Goal: Information Seeking & Learning: Learn about a topic

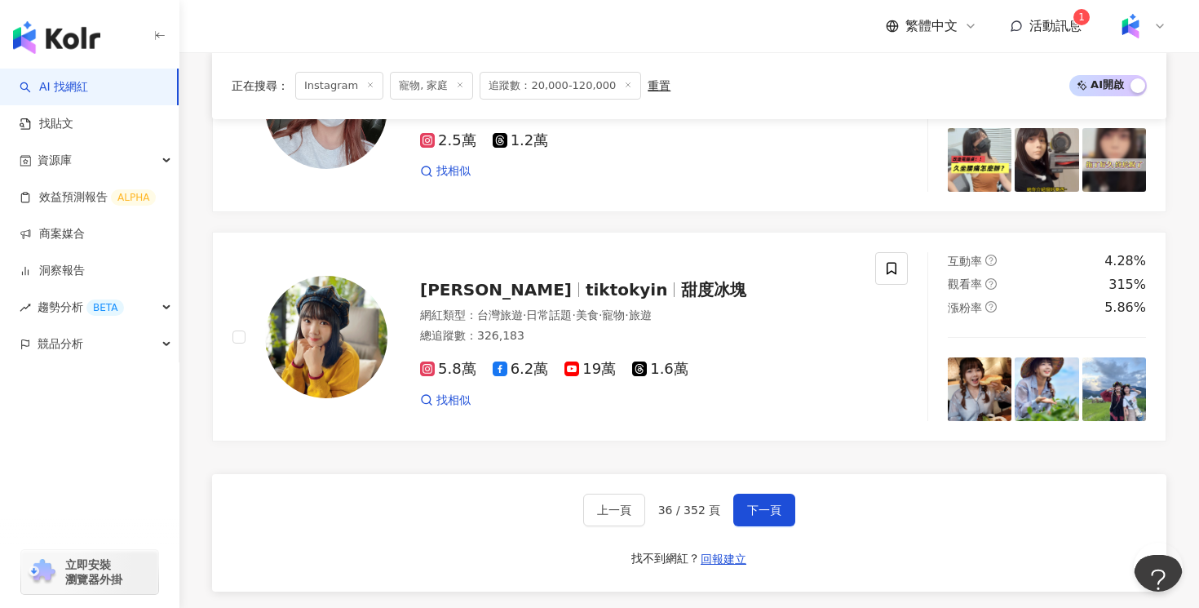
scroll to position [2949, 0]
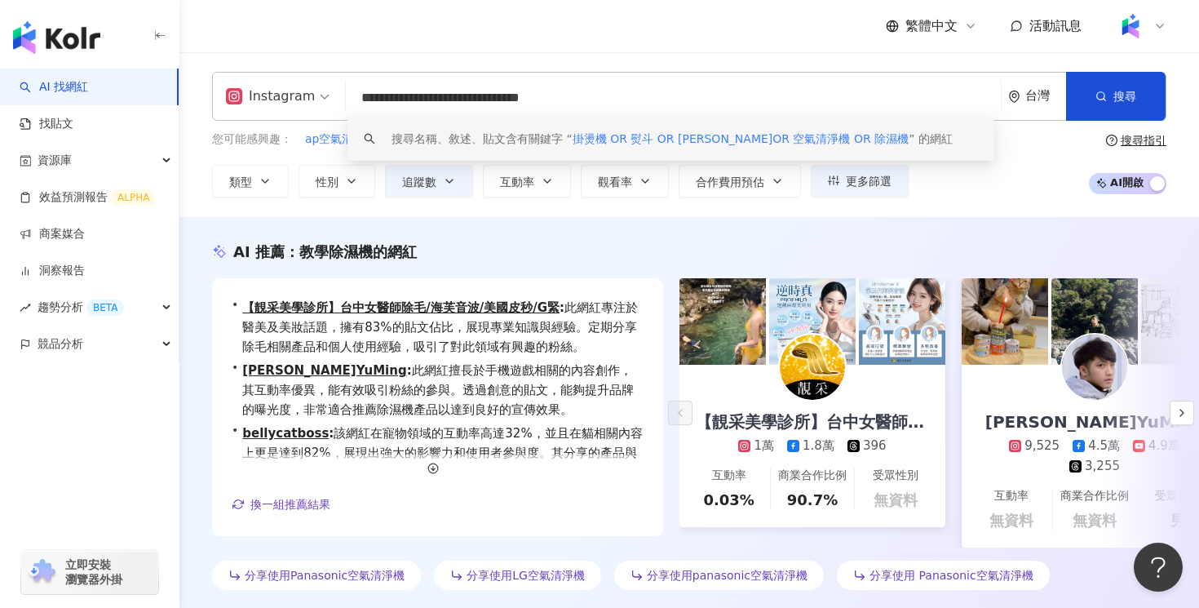
scroll to position [4, 0]
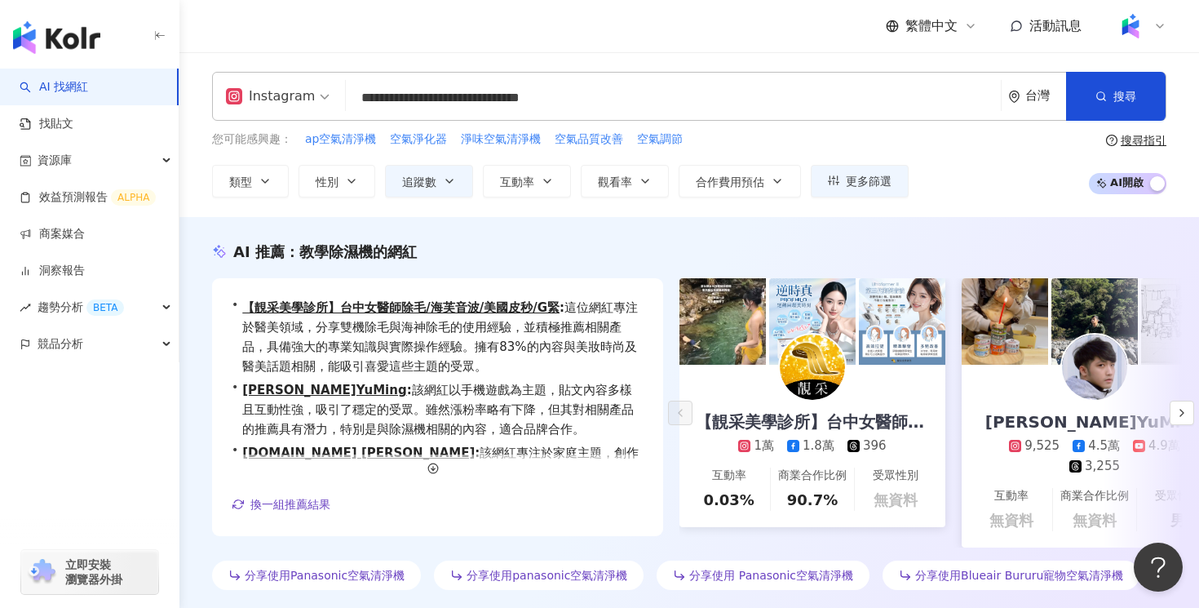
drag, startPoint x: 684, startPoint y: 95, endPoint x: 323, endPoint y: 83, distance: 360.8
click at [323, 83] on div "**********" at bounding box center [689, 96] width 954 height 49
type input "*"
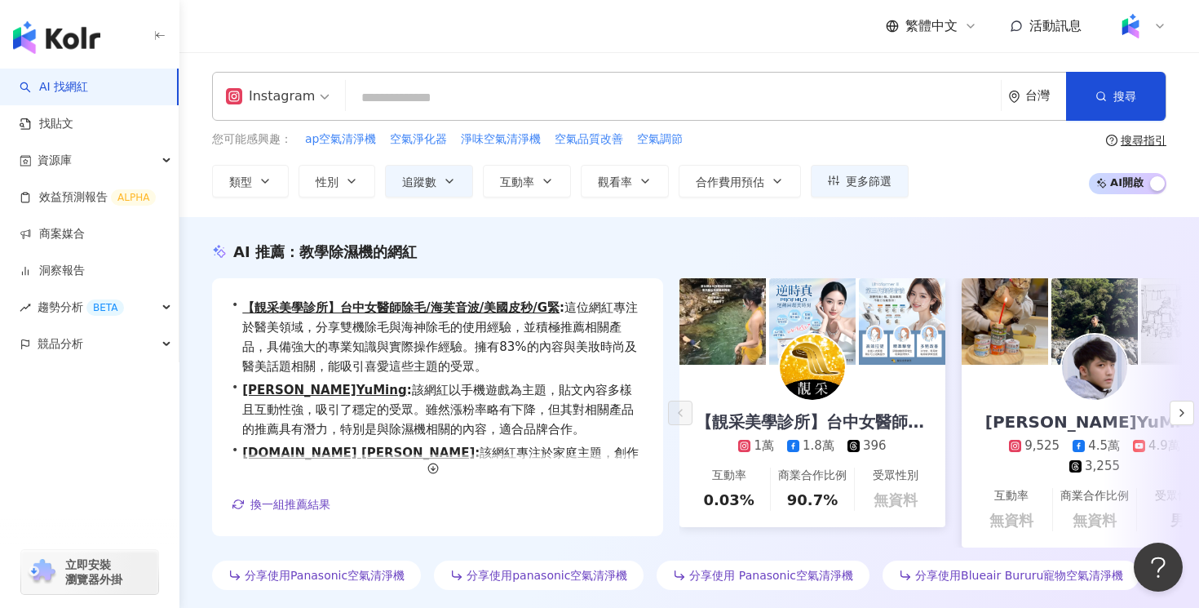
type input "*"
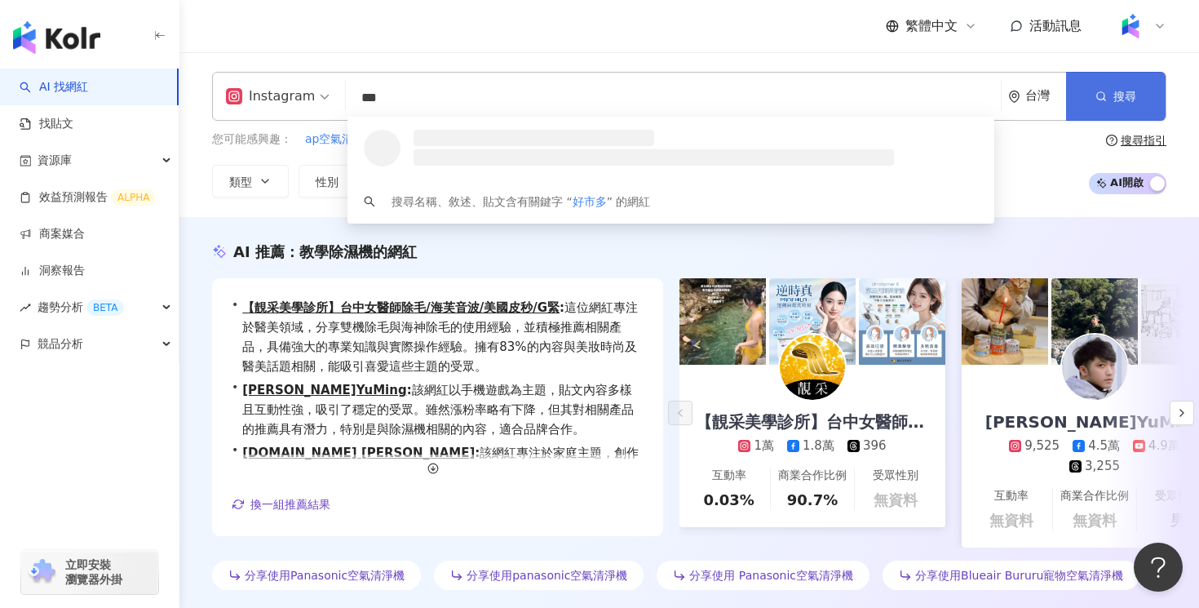
type input "***"
click at [1118, 90] on span "搜尋" at bounding box center [1125, 96] width 23 height 13
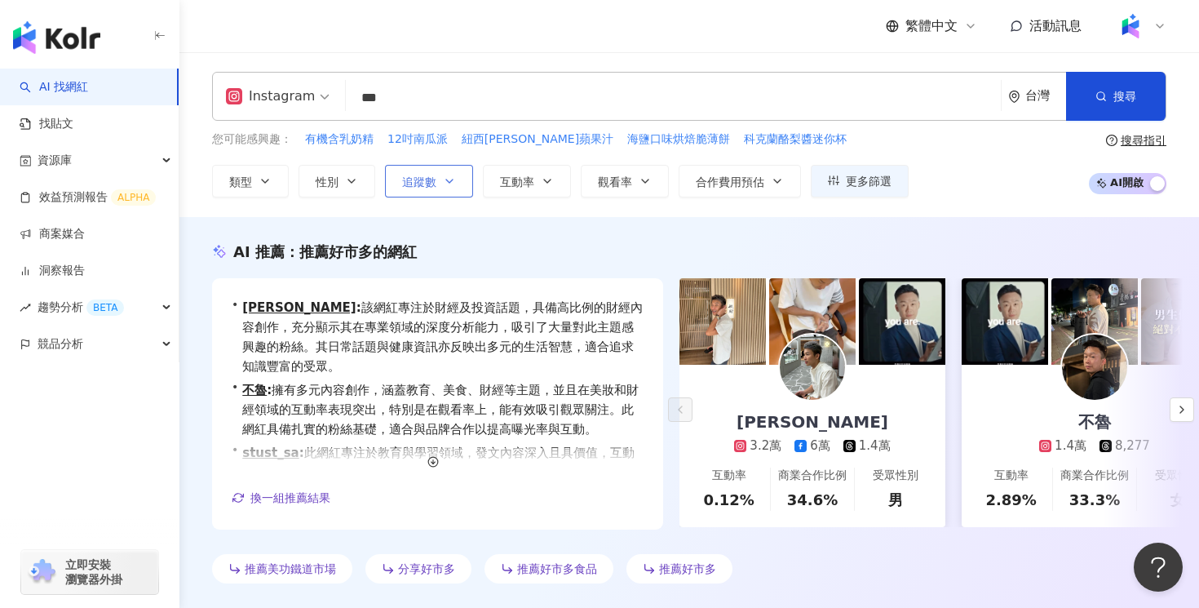
click at [436, 177] on button "追蹤數" at bounding box center [429, 181] width 88 height 33
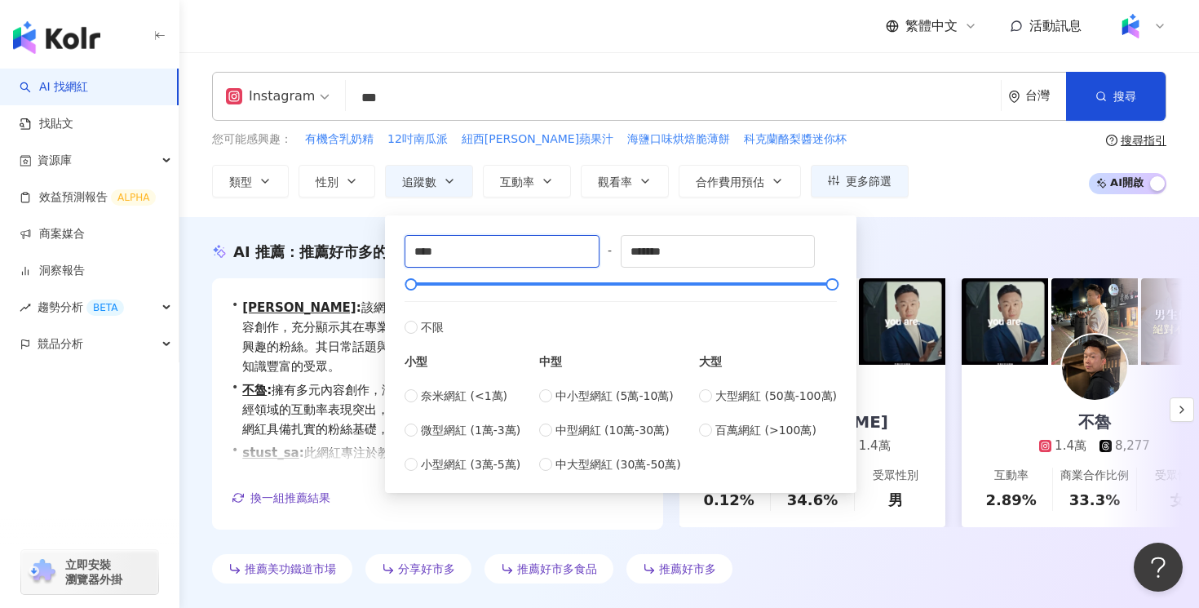
drag, startPoint x: 464, startPoint y: 246, endPoint x: 394, endPoint y: 246, distance: 70.2
click at [395, 246] on div "**** - ******* 不限 小型 奈米網紅 (<1萬) 微型網紅 (1萬-3萬) 小型網紅 (3萬-5萬) 中型 中小型網紅 (5萬-10萬) 中型網…" at bounding box center [621, 354] width 452 height 258
type input "******"
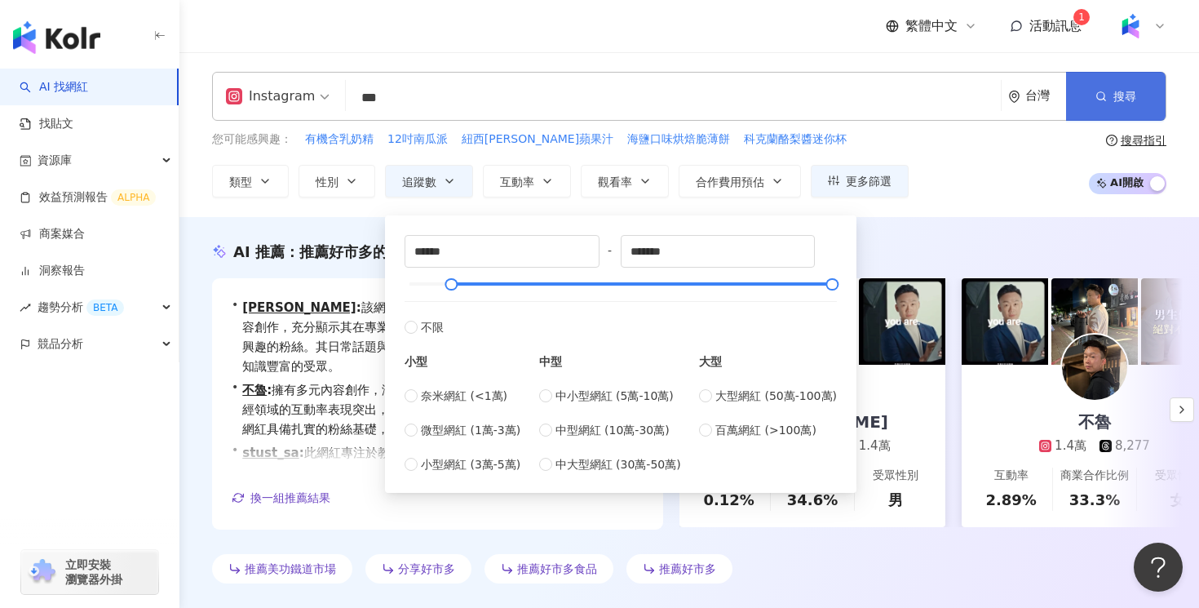
click at [1127, 101] on span "搜尋" at bounding box center [1125, 96] width 23 height 13
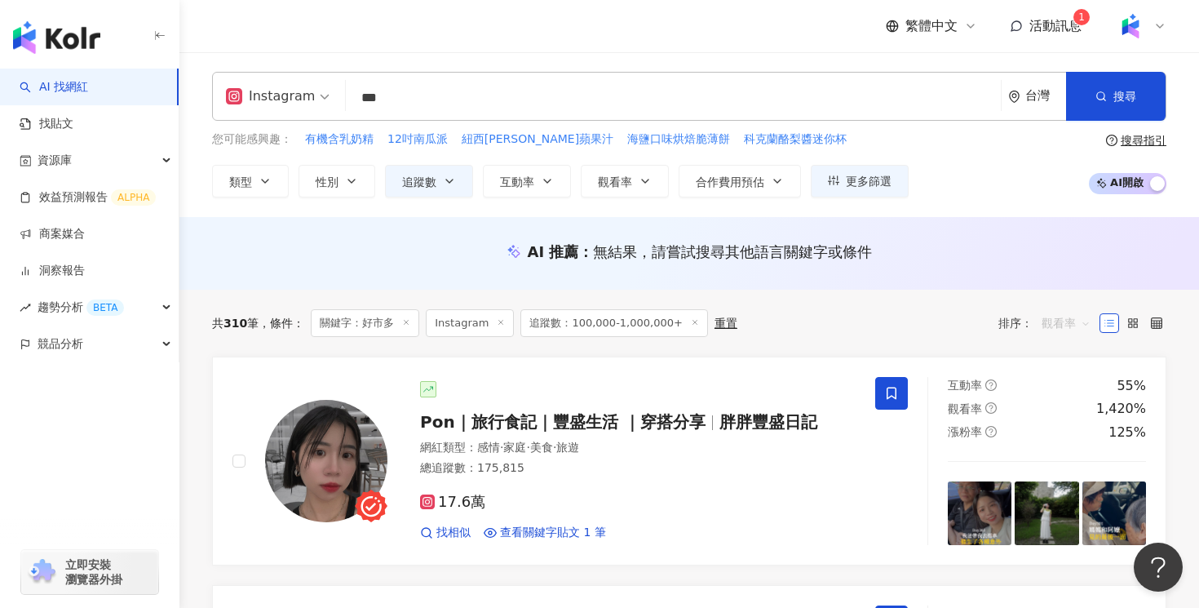
click at [1081, 325] on span "觀看率" at bounding box center [1066, 323] width 49 height 26
click at [1065, 467] on div "觀看率" at bounding box center [1066, 467] width 41 height 18
click at [261, 184] on icon "button" at bounding box center [265, 181] width 13 height 13
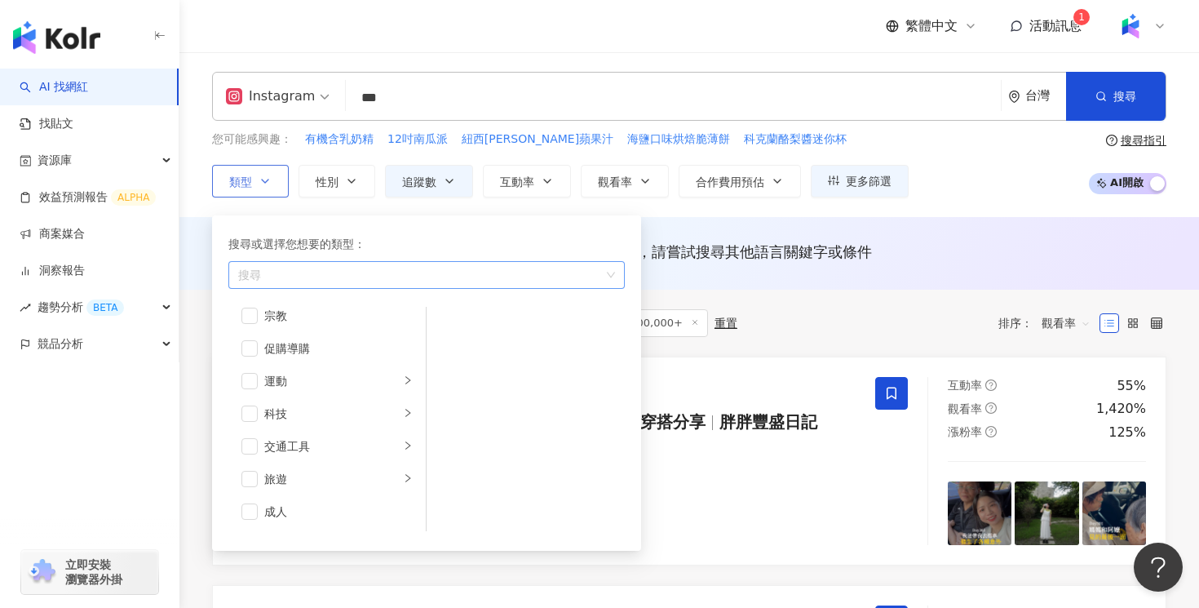
click at [309, 281] on div "button" at bounding box center [418, 274] width 373 height 12
type input "*"
type input "**"
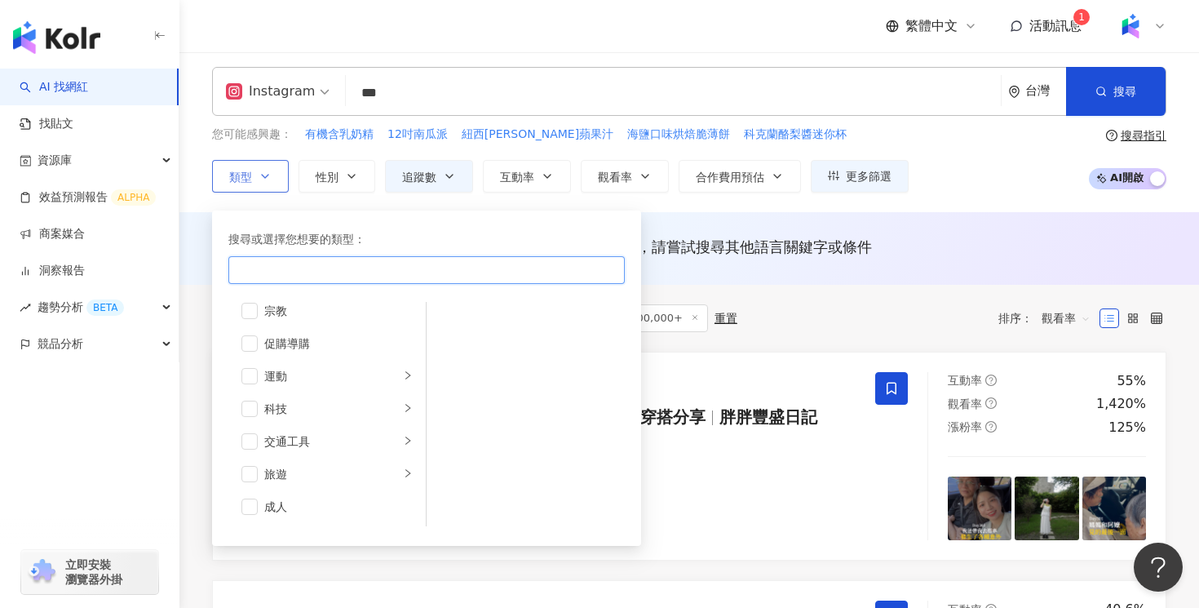
click at [321, 259] on div "開箱" at bounding box center [426, 270] width 396 height 28
click at [814, 201] on div "Instagram *** 台灣 搜尋 loading 搜尋名稱、敘述、貼文含有關鍵字 “ 好市多 ” 的網紅 您可能感興趣： 有機含乳奶精 12吋南瓜派 紐…" at bounding box center [689, 129] width 1020 height 165
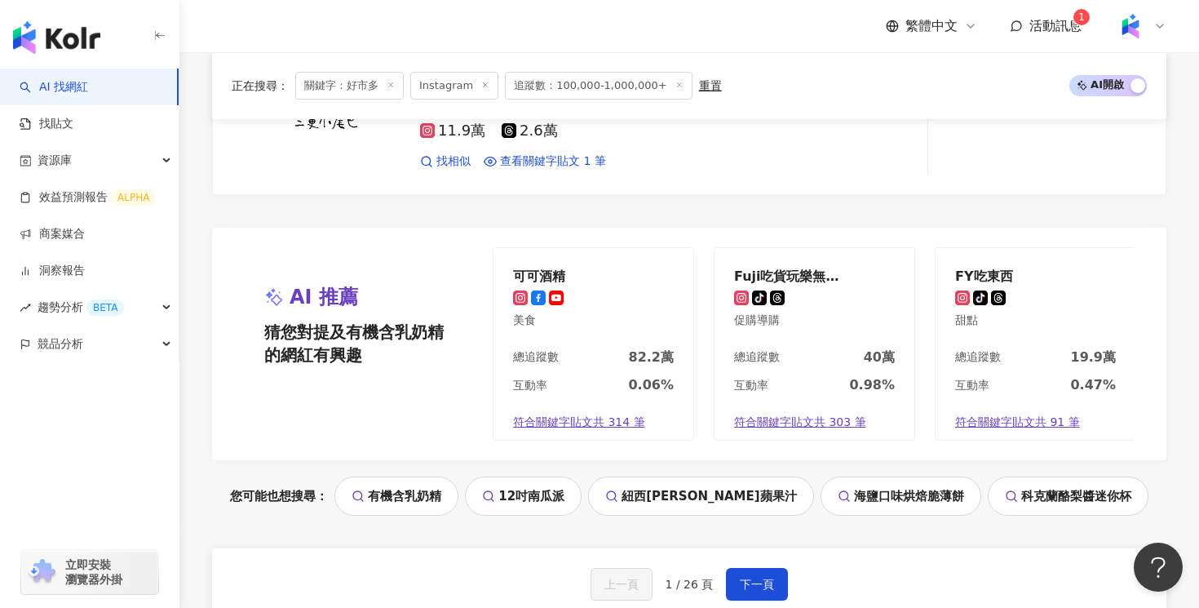
scroll to position [3168, 0]
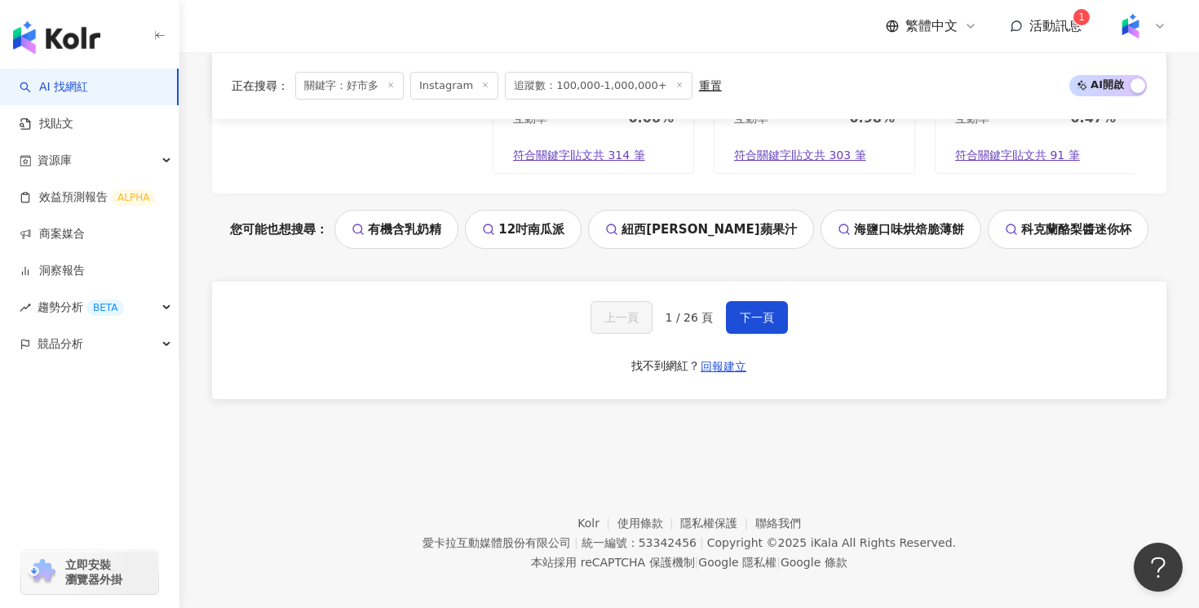
click at [786, 316] on div "上一頁 1 / 26 頁 下一頁 找不到網紅？ 回報建立" at bounding box center [689, 339] width 954 height 117
click at [769, 311] on span "下一頁" at bounding box center [757, 317] width 34 height 13
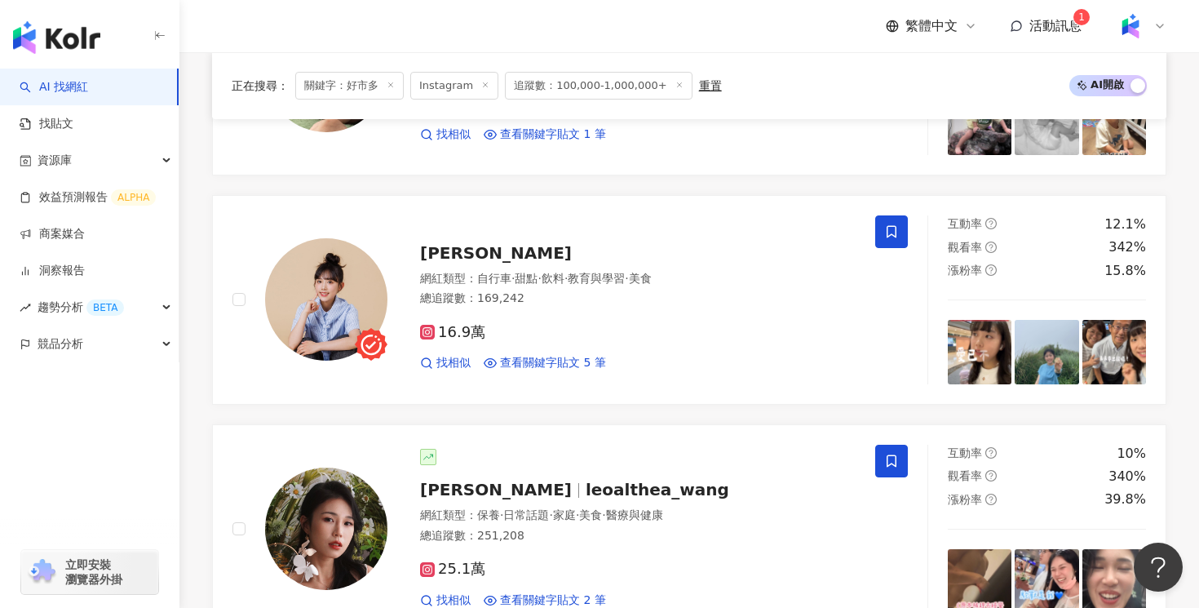
scroll to position [1548, 0]
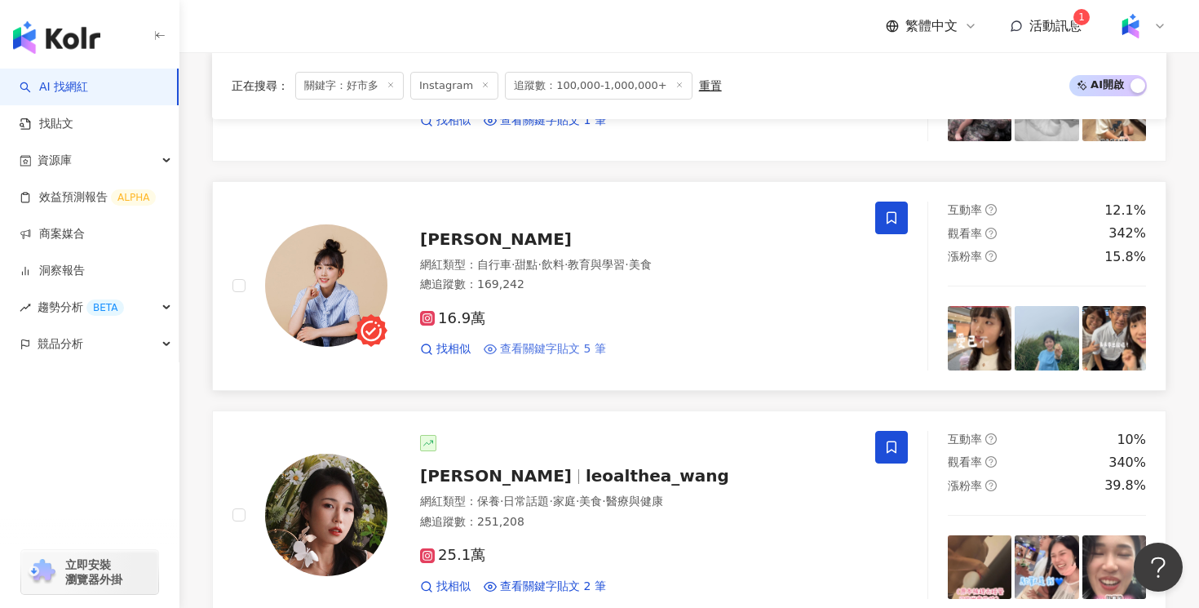
click at [596, 348] on span "查看關鍵字貼文 5 筆" at bounding box center [553, 349] width 106 height 16
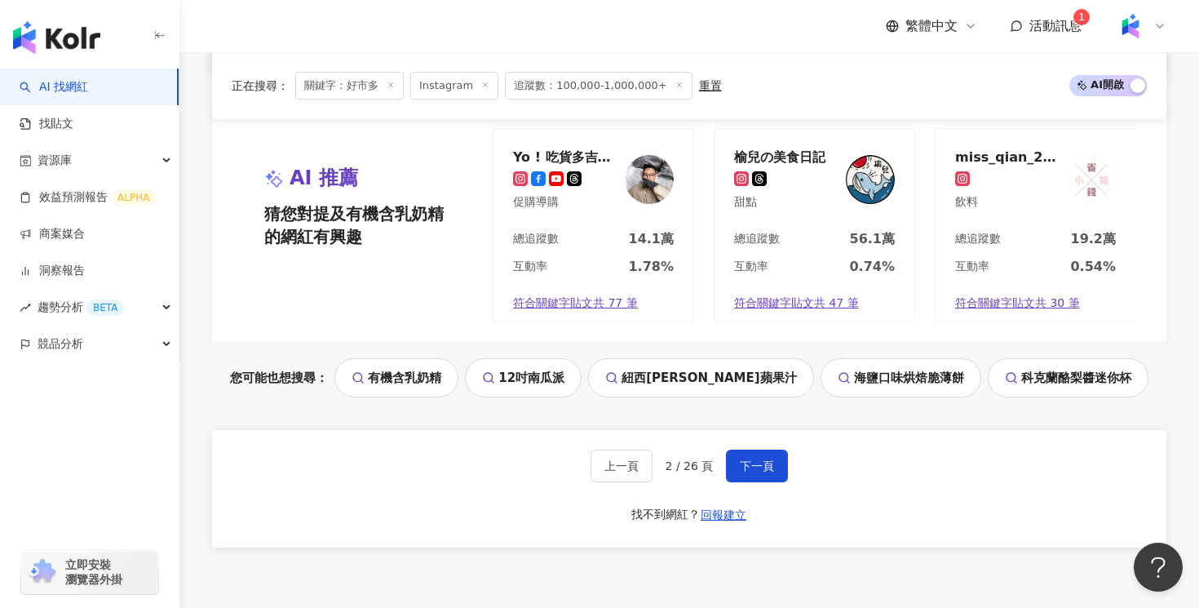
scroll to position [3168, 0]
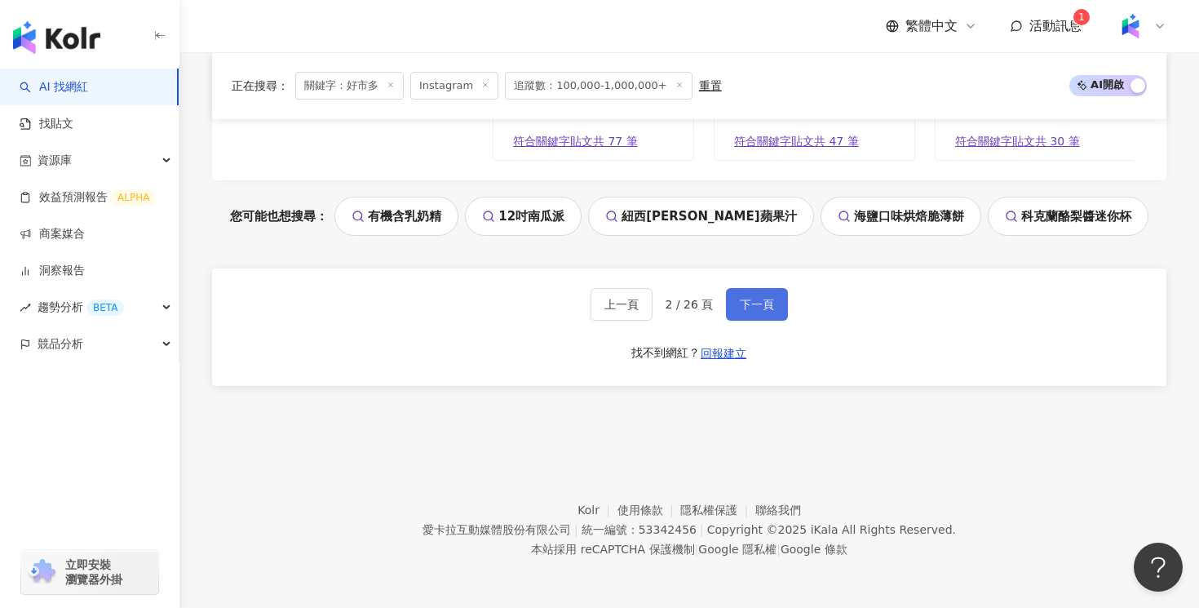
click at [755, 299] on span "下一頁" at bounding box center [757, 304] width 34 height 13
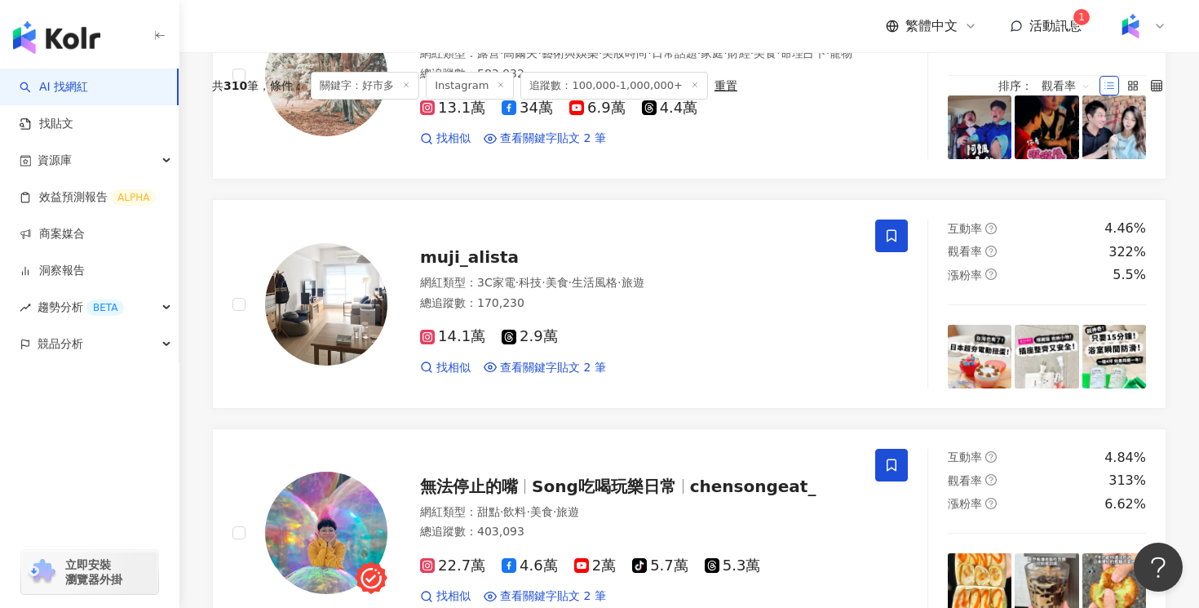
scroll to position [0, 0]
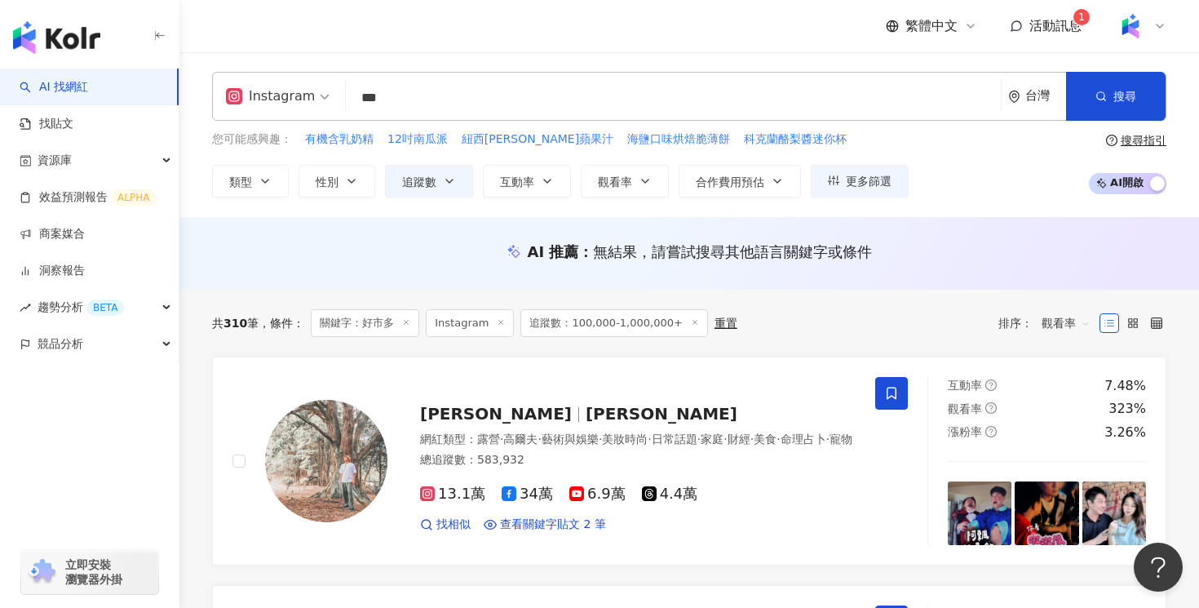
click at [1061, 324] on span "觀看率" at bounding box center [1066, 323] width 49 height 26
click at [1053, 352] on div "關聯性" at bounding box center [1066, 357] width 41 height 18
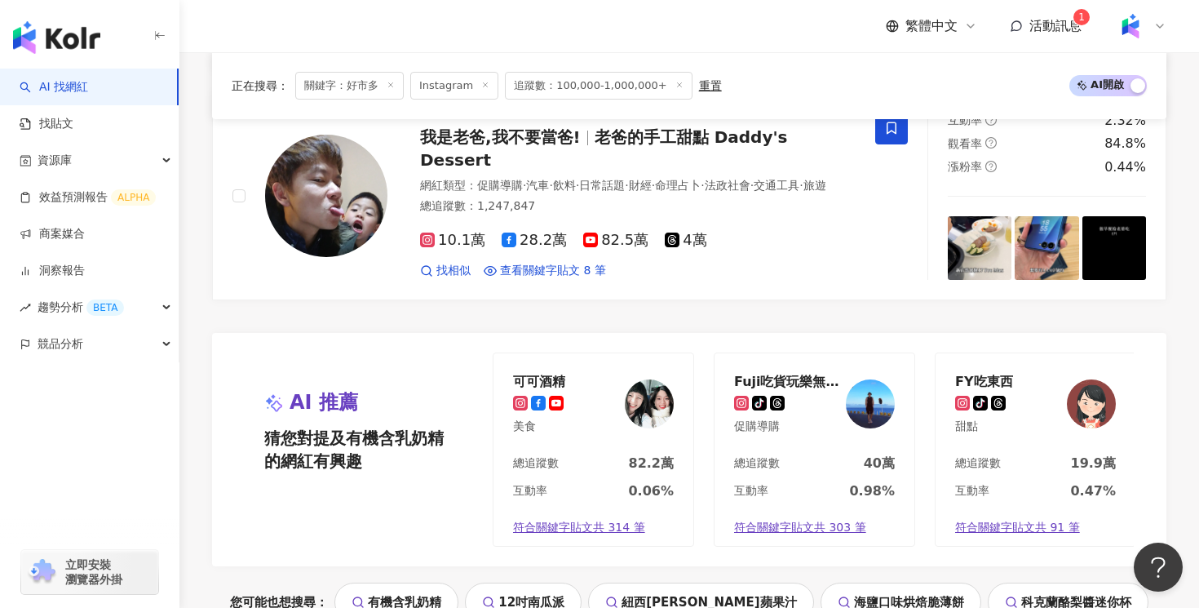
scroll to position [2780, 0]
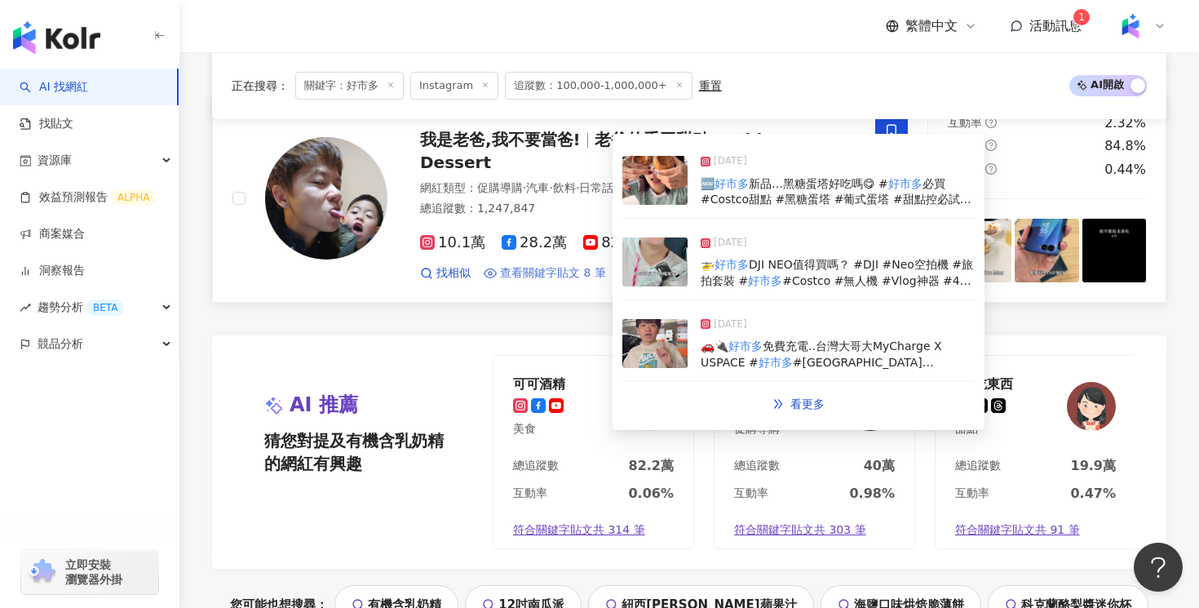
click at [592, 281] on span "查看關鍵字貼文 8 筆" at bounding box center [553, 273] width 106 height 16
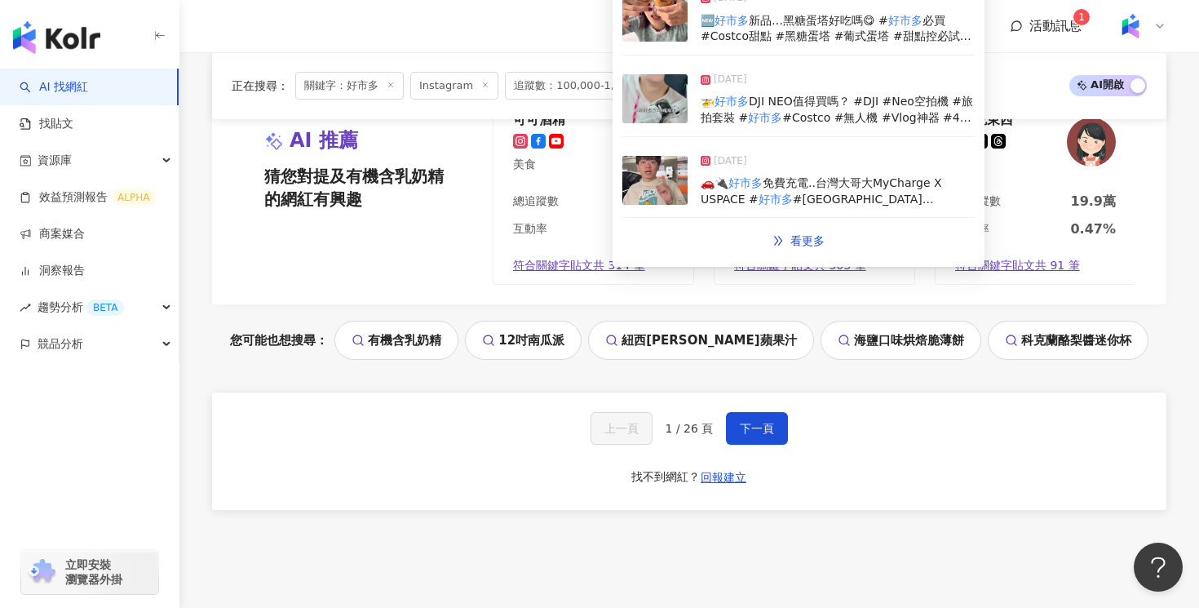
scroll to position [3181, 0]
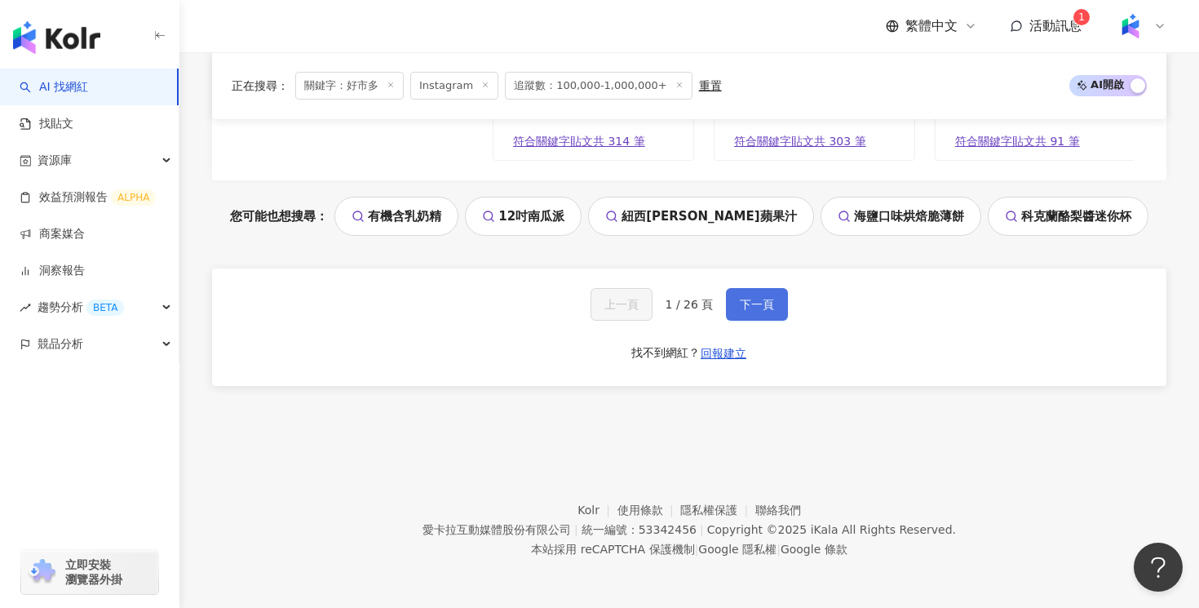
click at [753, 304] on span "下一頁" at bounding box center [757, 304] width 34 height 13
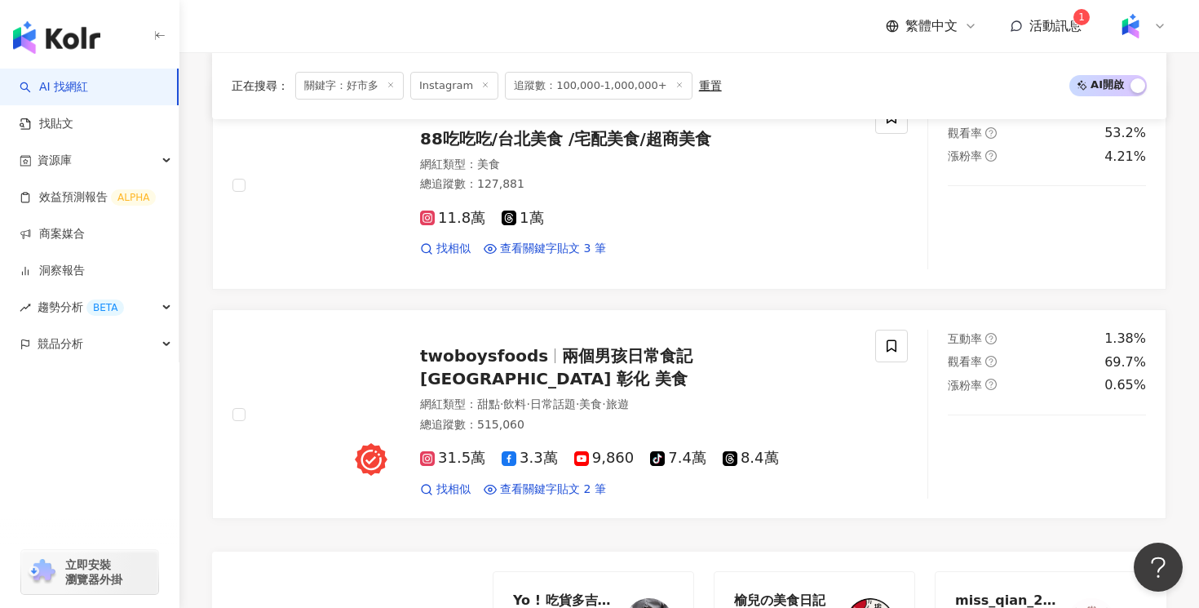
scroll to position [3168, 0]
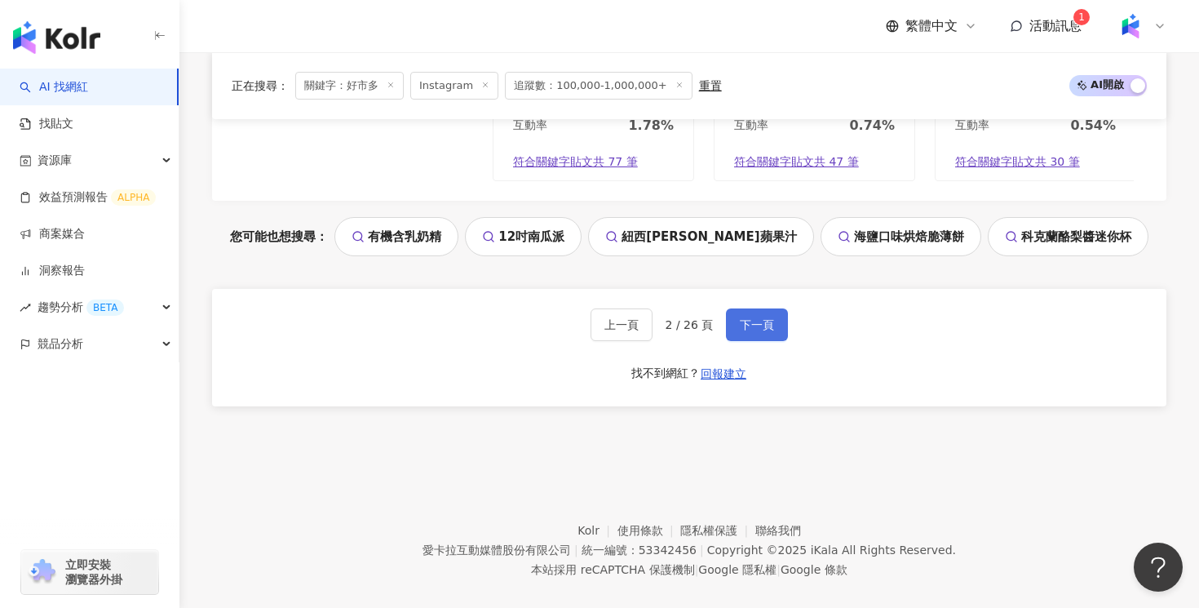
click at [754, 308] on button "下一頁" at bounding box center [757, 324] width 62 height 33
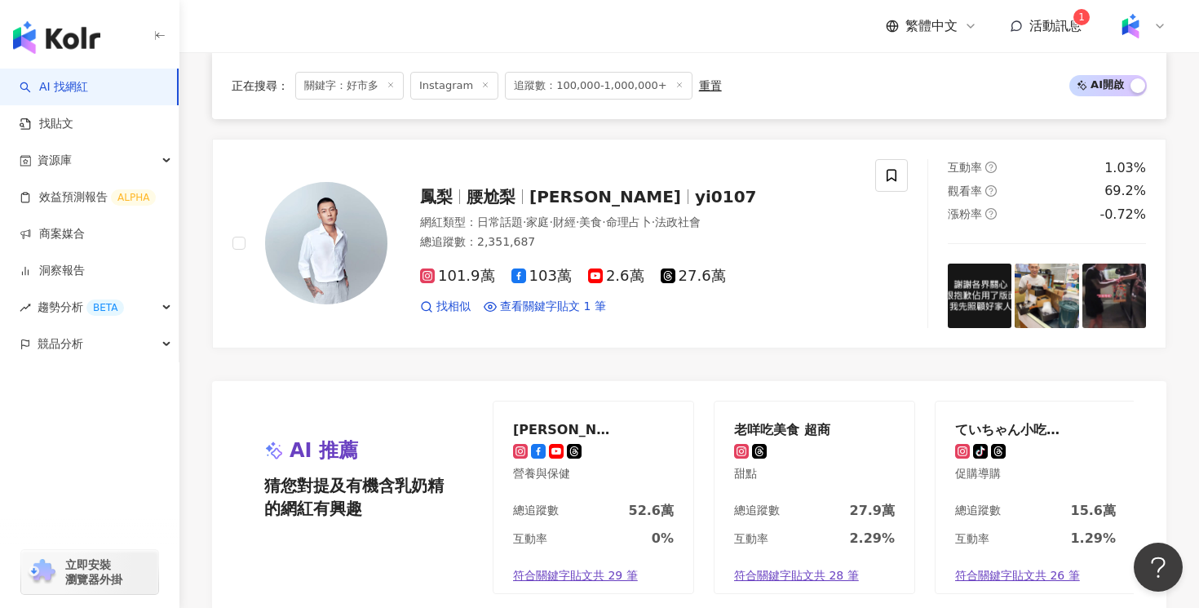
scroll to position [2879, 0]
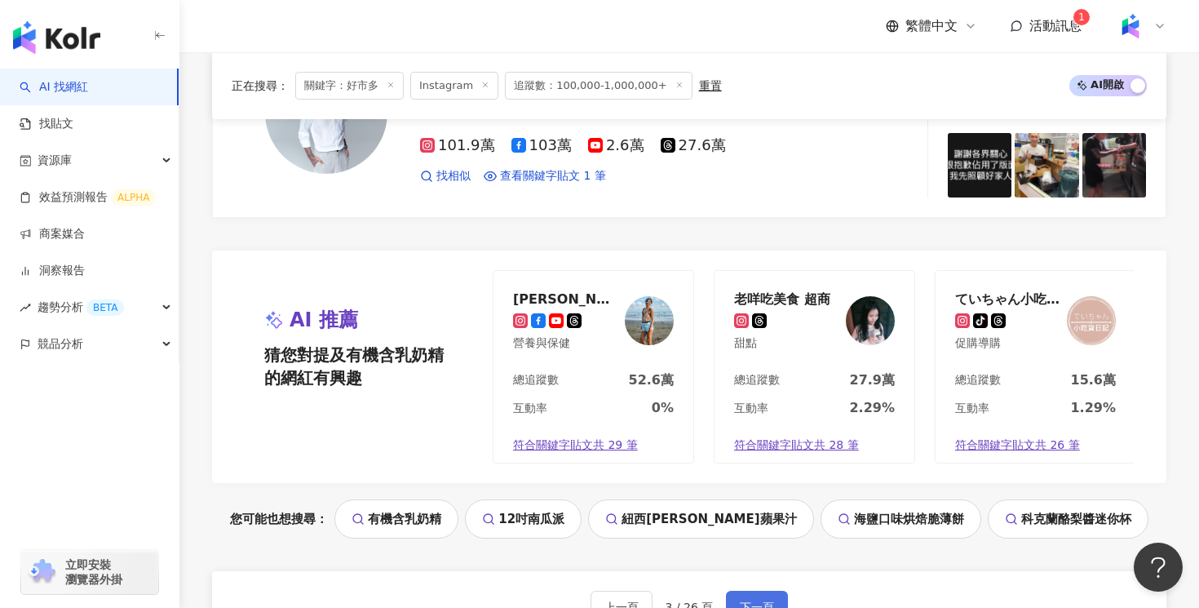
click at [760, 591] on button "下一頁" at bounding box center [757, 607] width 62 height 33
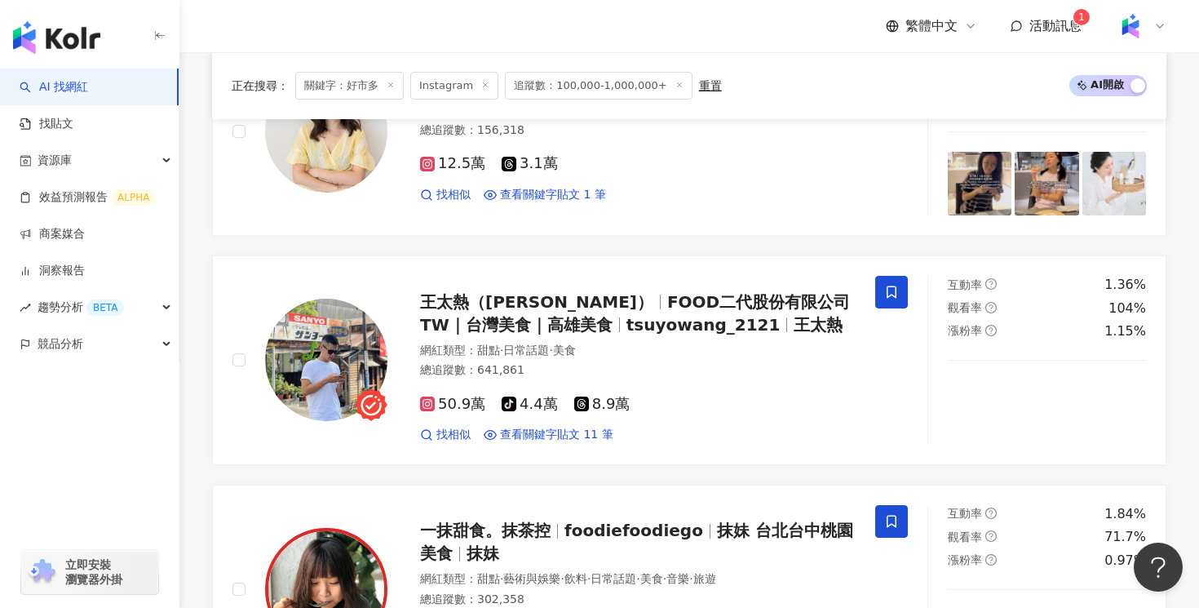
scroll to position [1951, 0]
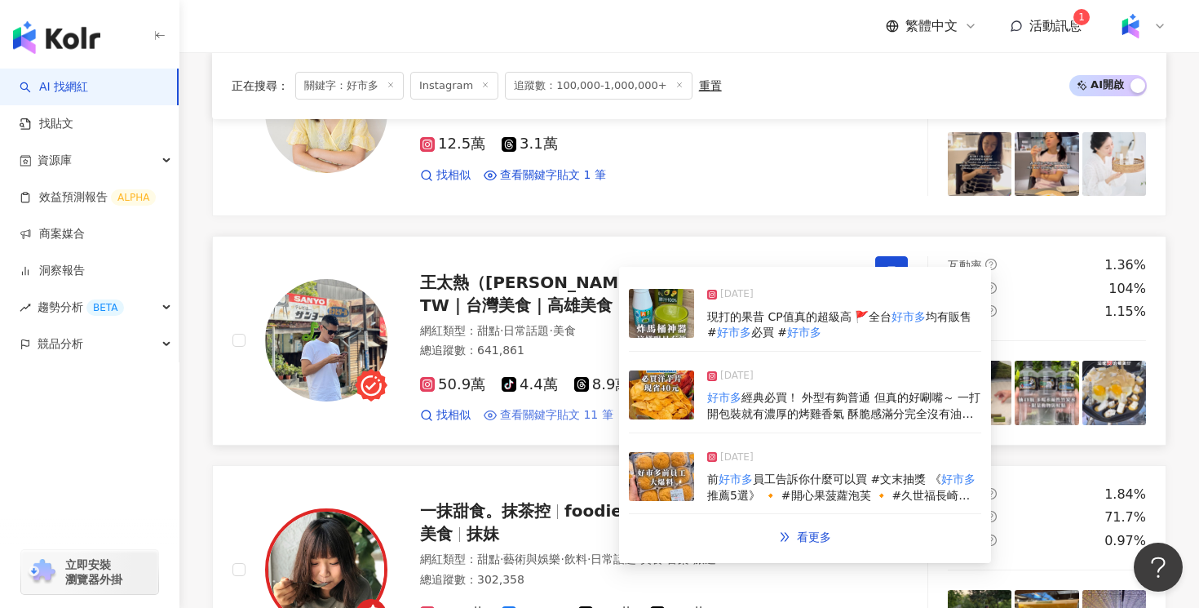
click at [582, 414] on span "查看關鍵字貼文 11 筆" at bounding box center [556, 415] width 113 height 16
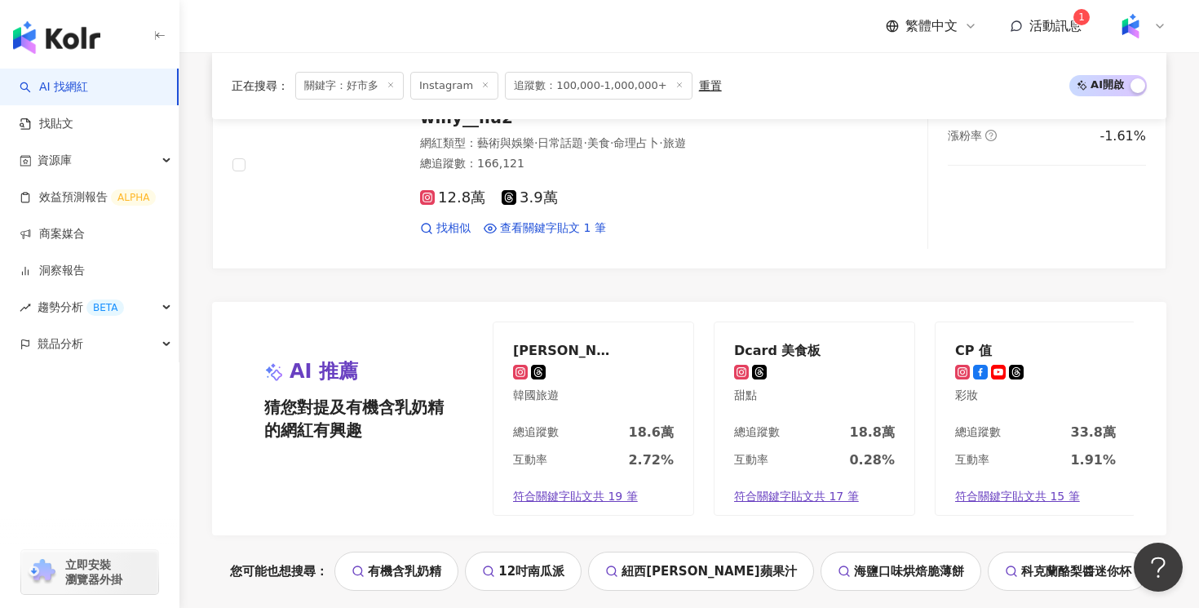
scroll to position [3135, 0]
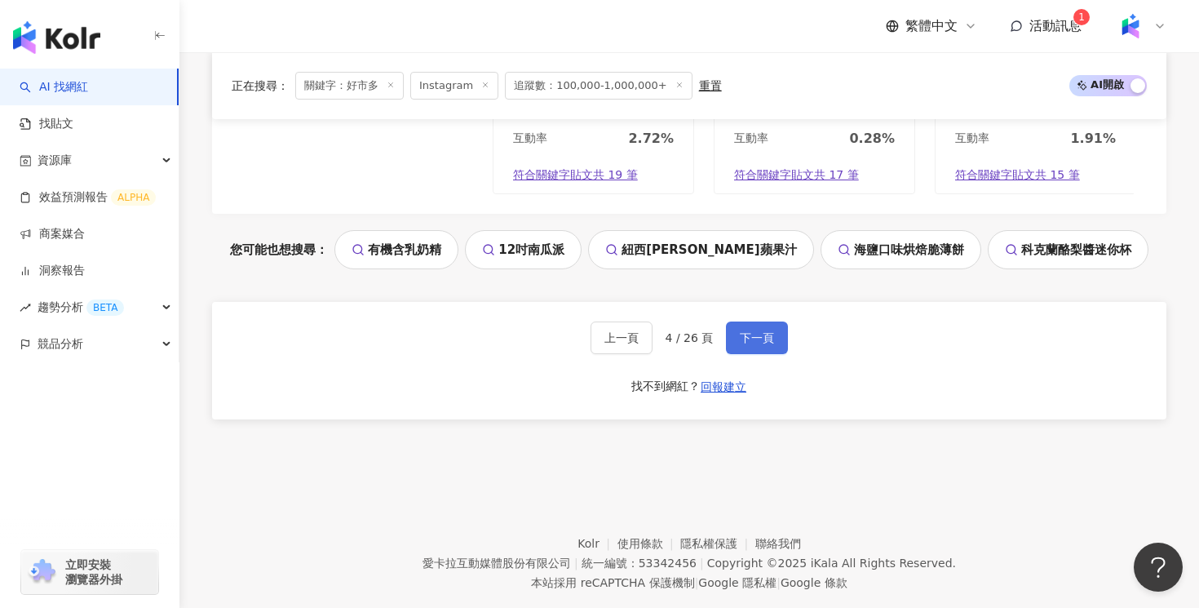
click at [764, 339] on span "下一頁" at bounding box center [757, 337] width 34 height 13
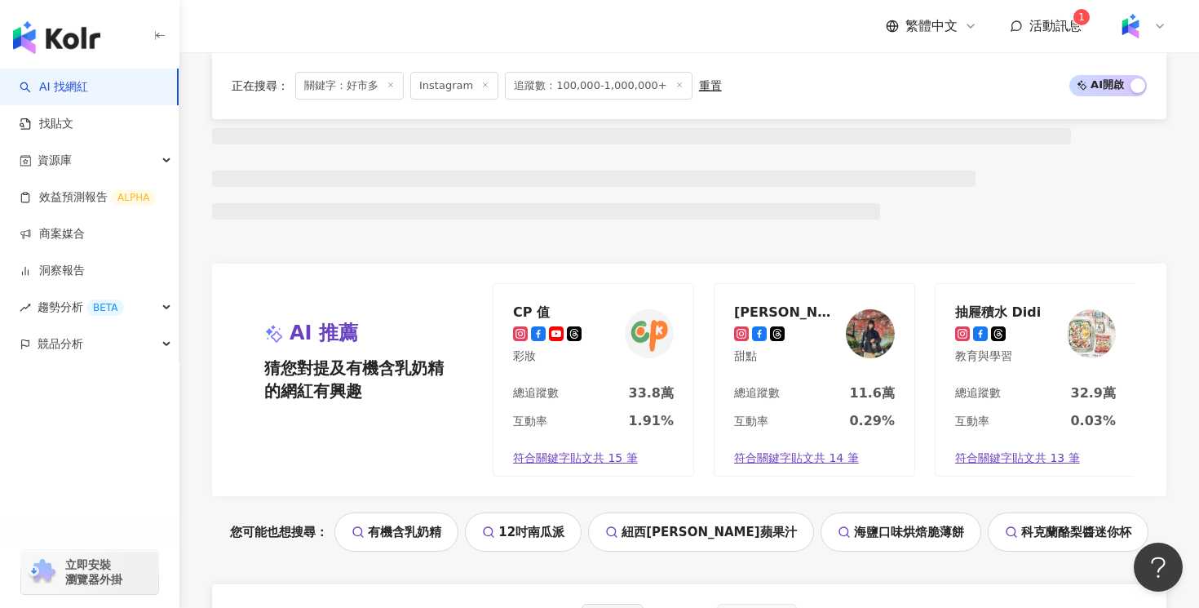
scroll to position [535, 0]
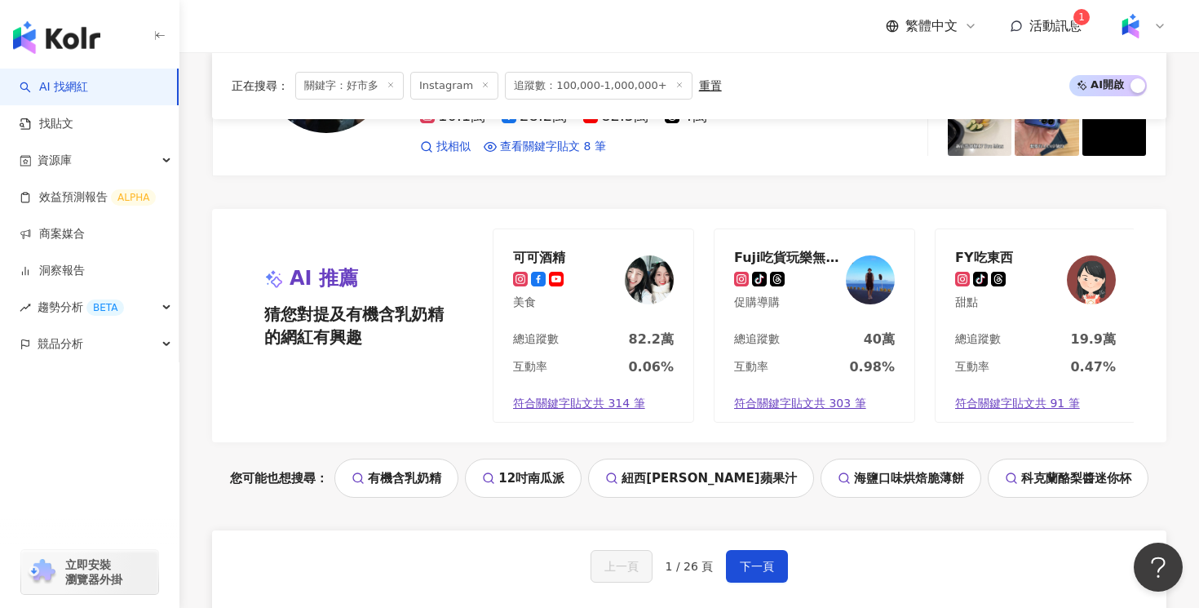
scroll to position [3181, 0]
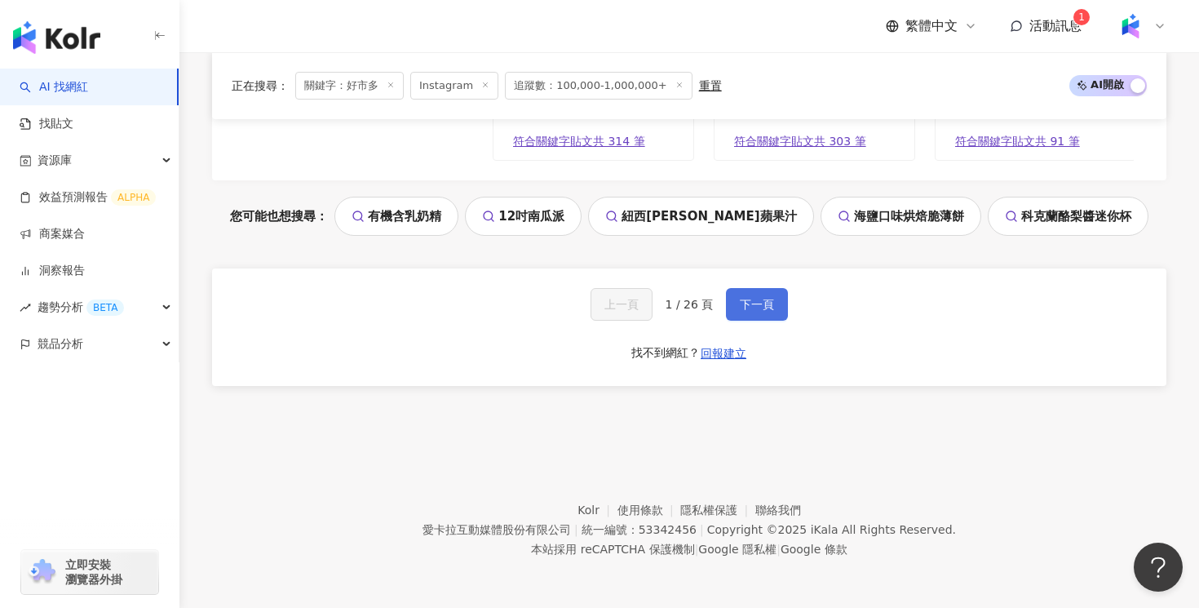
click at [756, 315] on button "下一頁" at bounding box center [757, 304] width 62 height 33
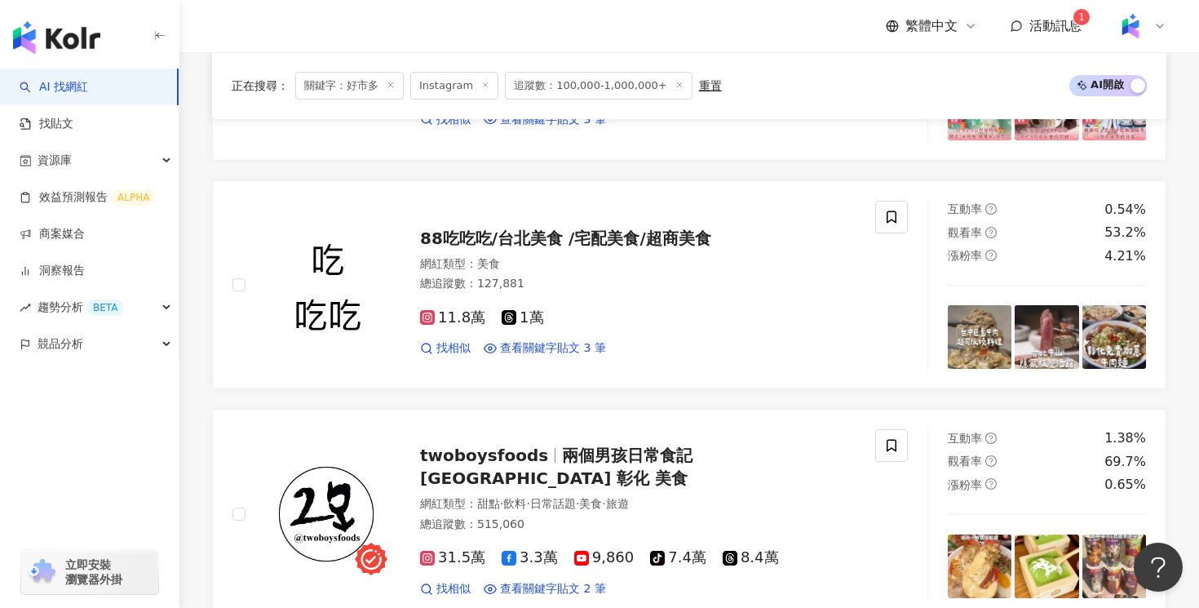
scroll to position [3168, 0]
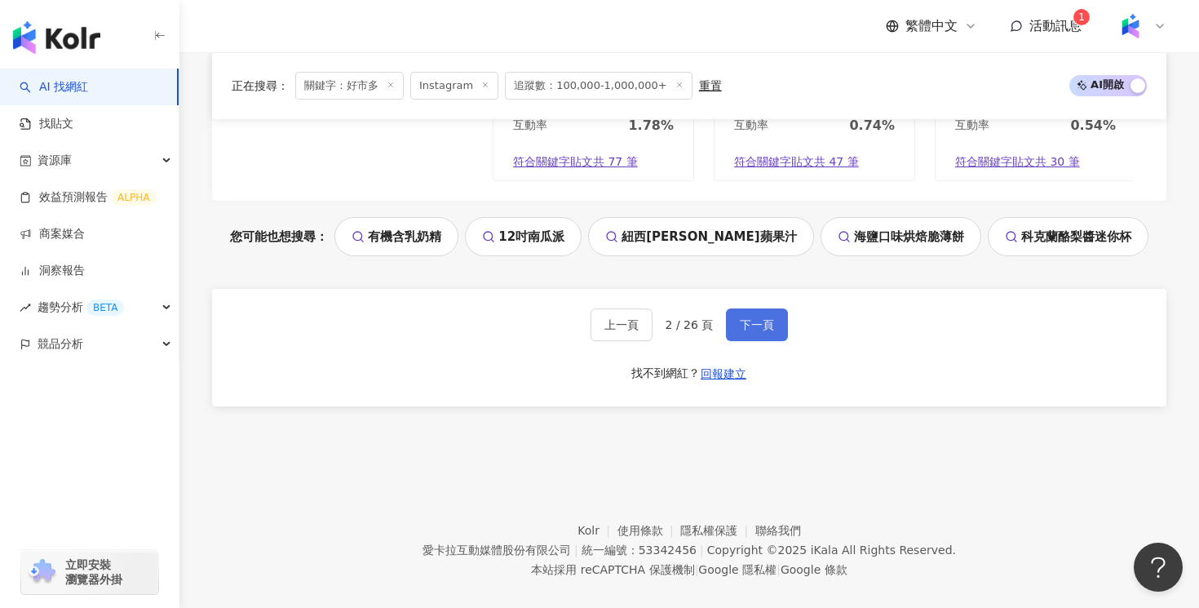
click at [760, 318] on span "下一頁" at bounding box center [757, 324] width 34 height 13
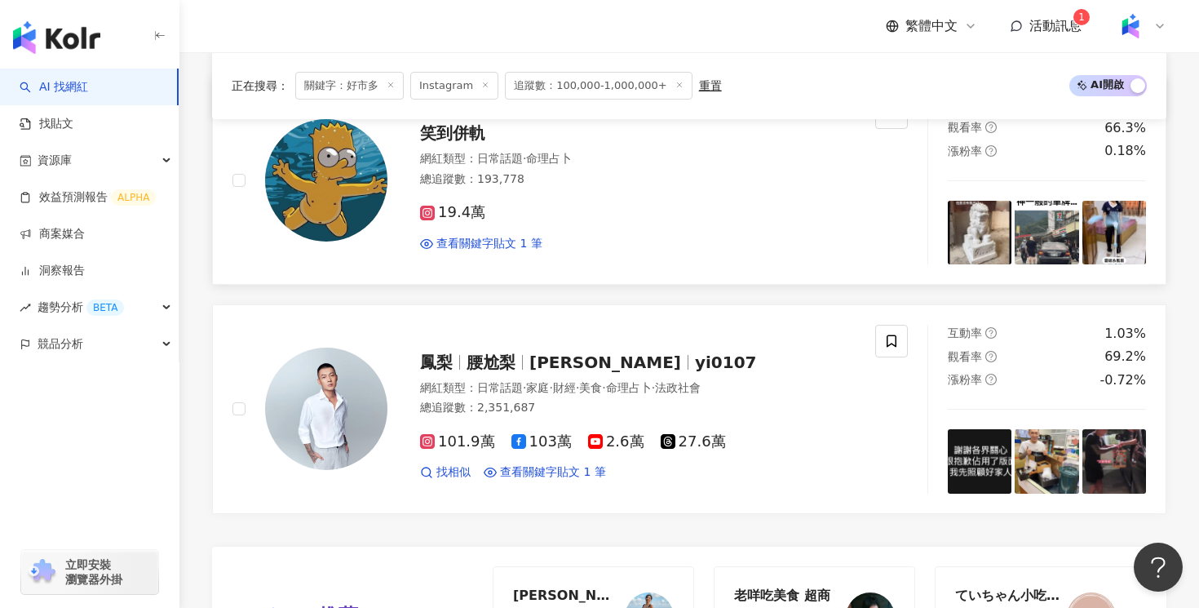
scroll to position [3027, 0]
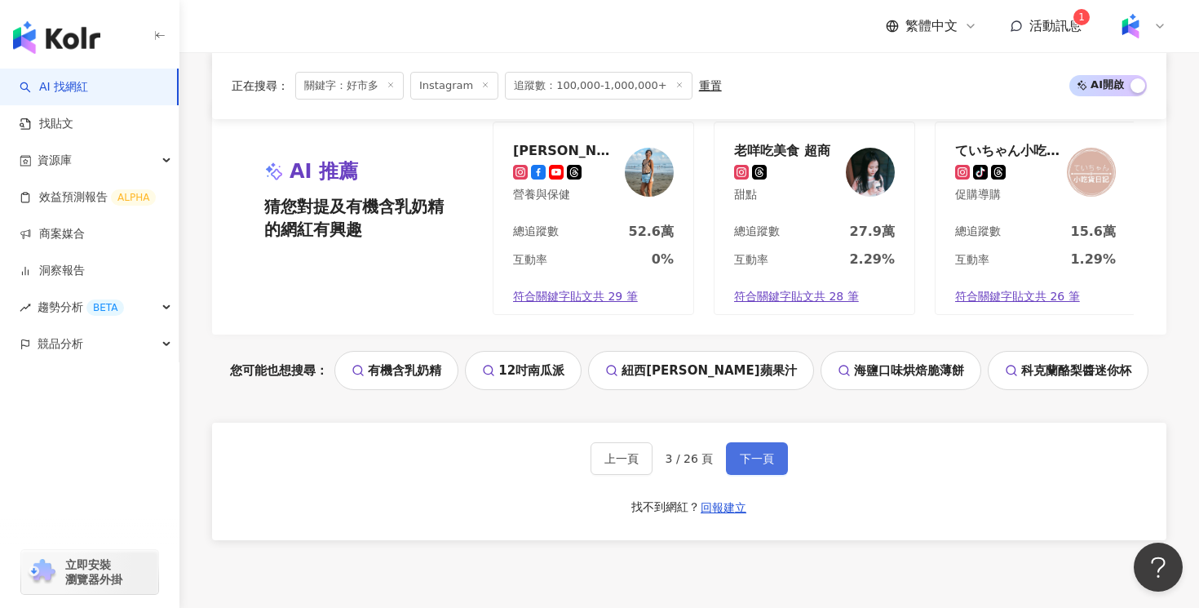
click at [764, 452] on span "下一頁" at bounding box center [757, 458] width 34 height 13
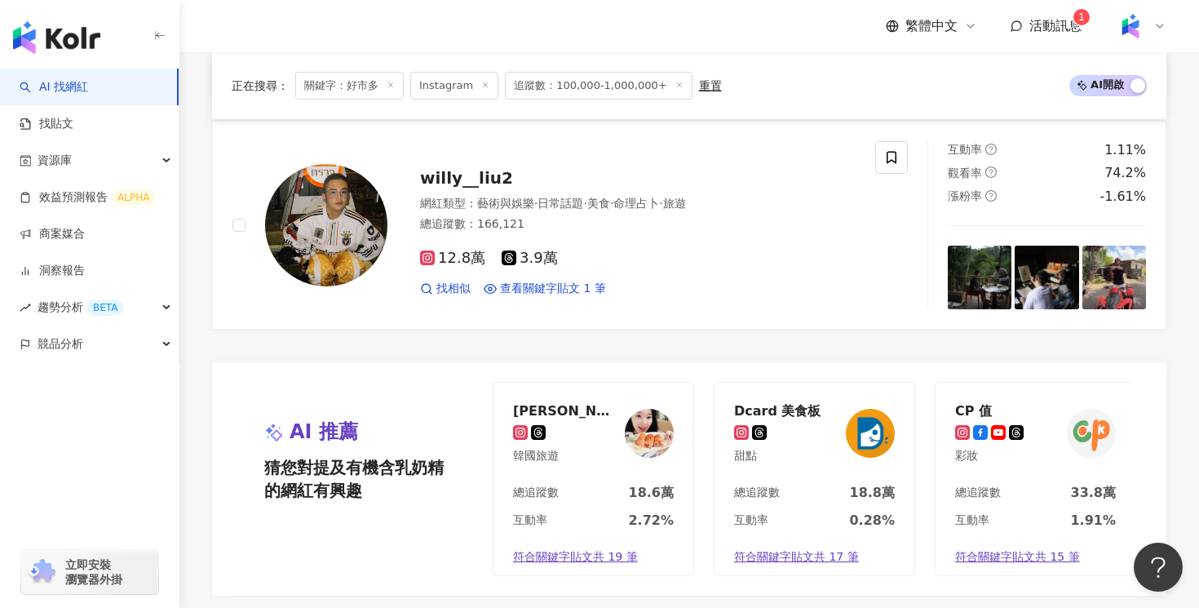
scroll to position [3008, 0]
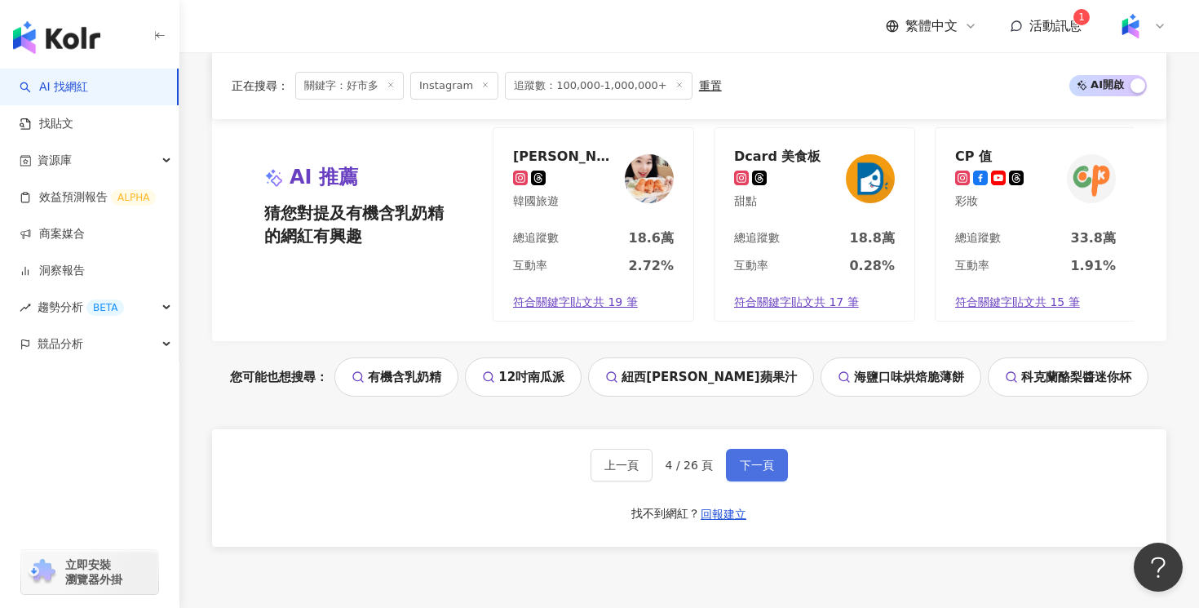
click at [777, 459] on button "下一頁" at bounding box center [757, 465] width 62 height 33
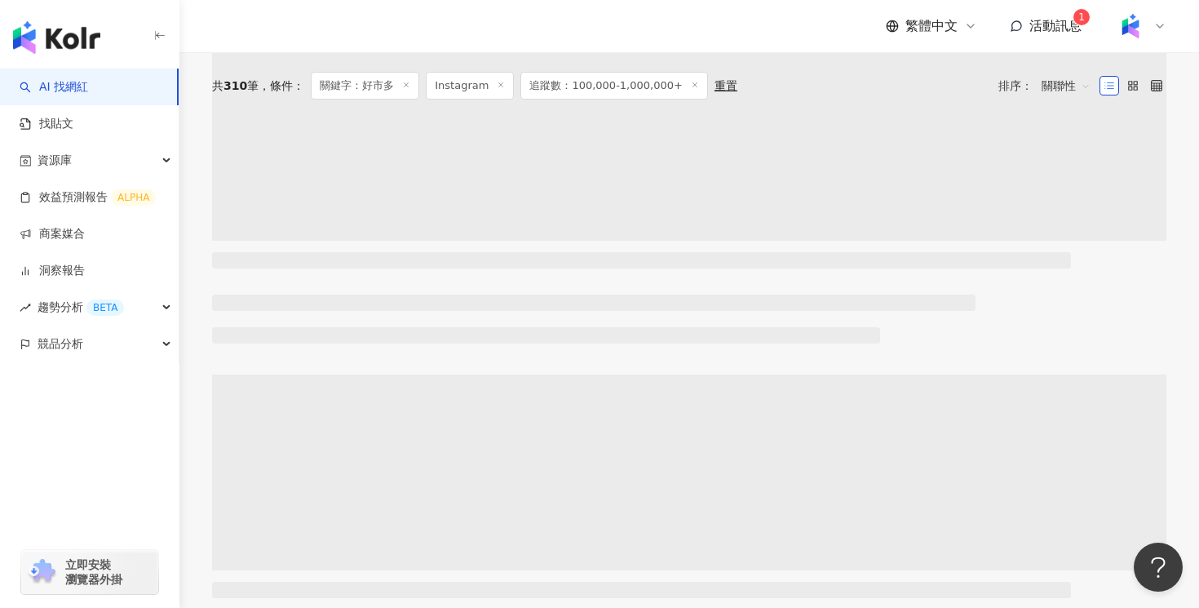
scroll to position [0, 0]
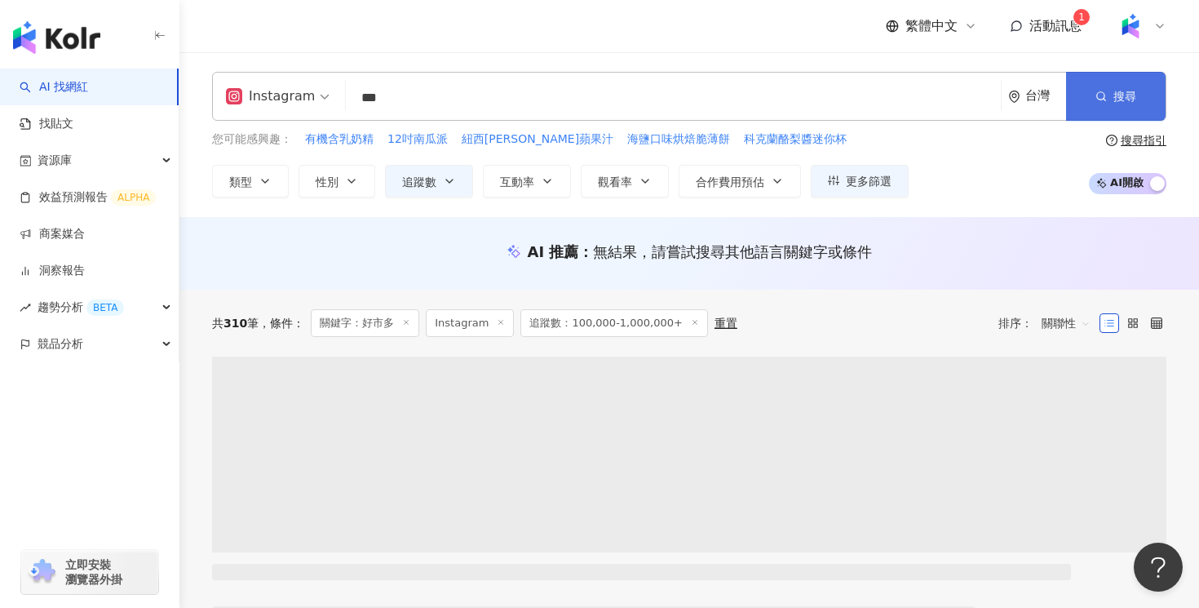
click at [1125, 103] on span "搜尋" at bounding box center [1125, 96] width 23 height 13
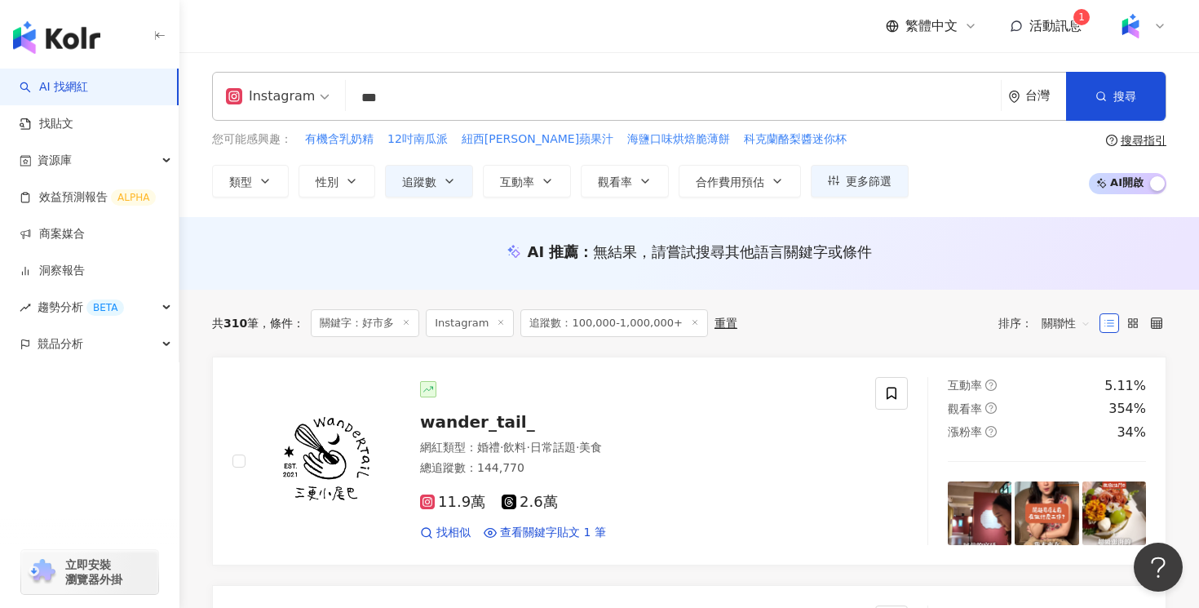
click at [897, 331] on div "共 310 筆 條件 ： 關鍵字：好市多 Instagram 追蹤數：100,000-1,000,000+ 重置 排序： 關聯性" at bounding box center [689, 323] width 954 height 28
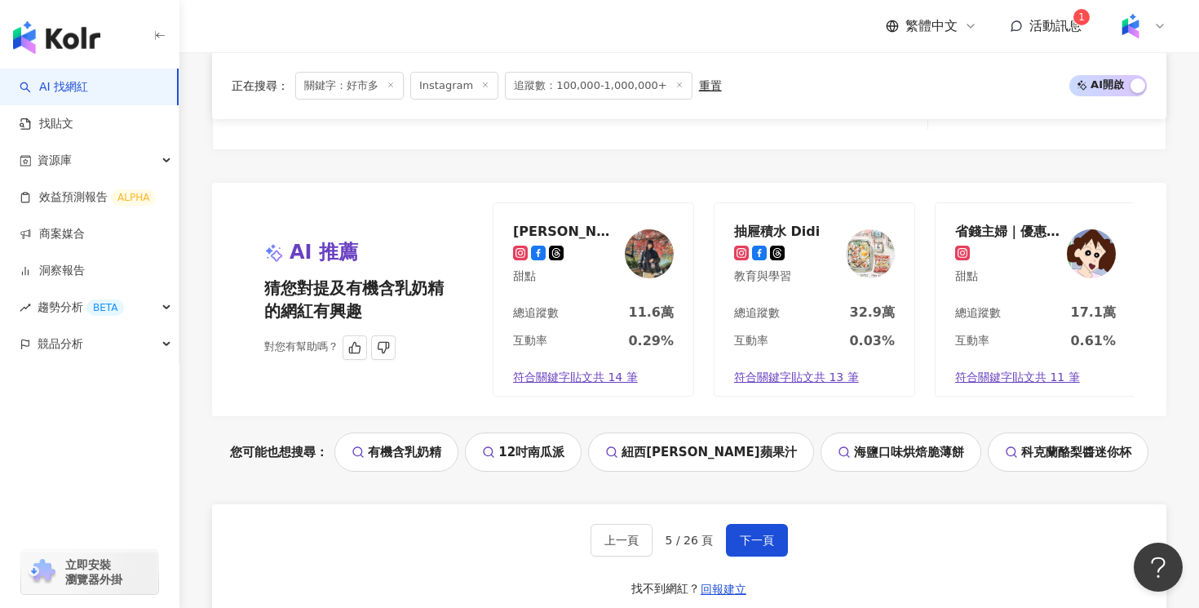
scroll to position [3162, 0]
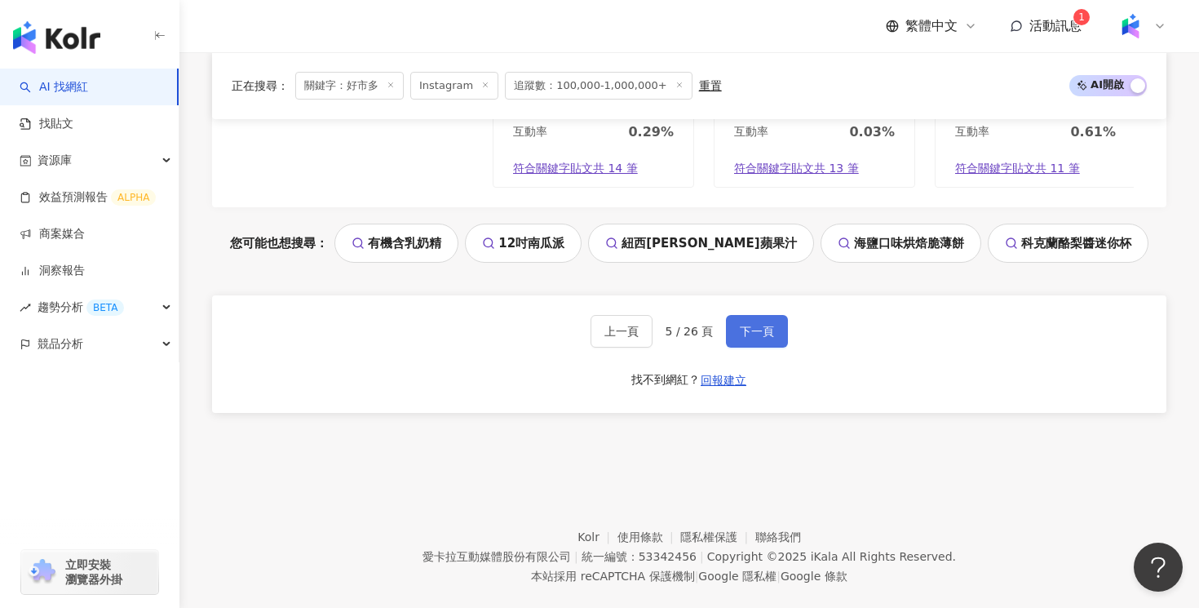
click at [770, 325] on span "下一頁" at bounding box center [757, 331] width 34 height 13
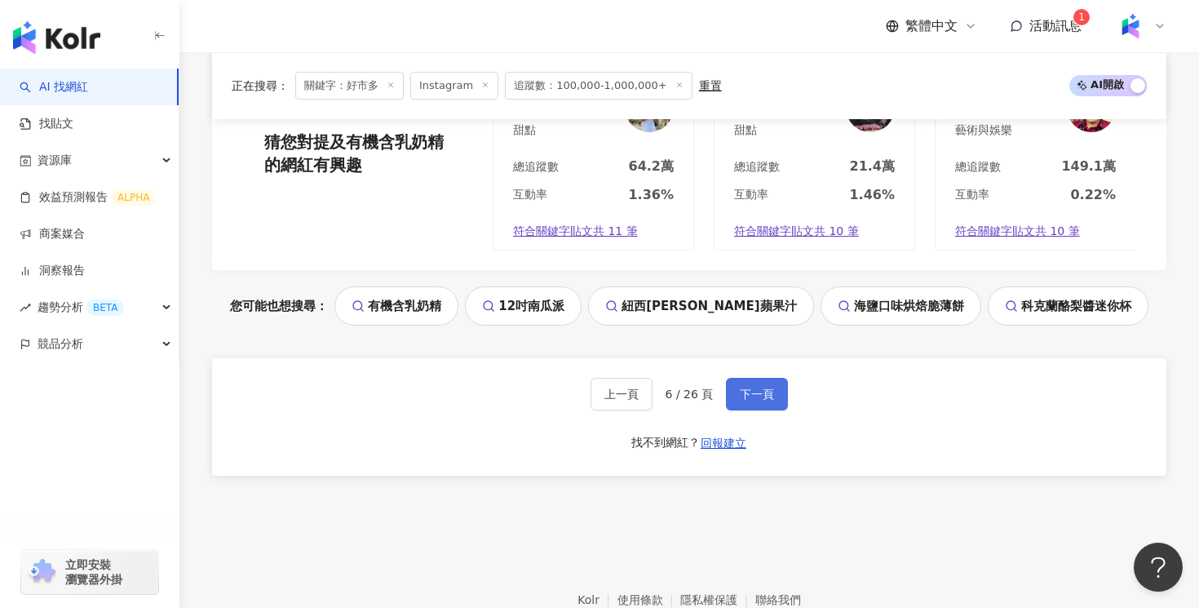
click at [764, 387] on span "下一頁" at bounding box center [757, 393] width 34 height 13
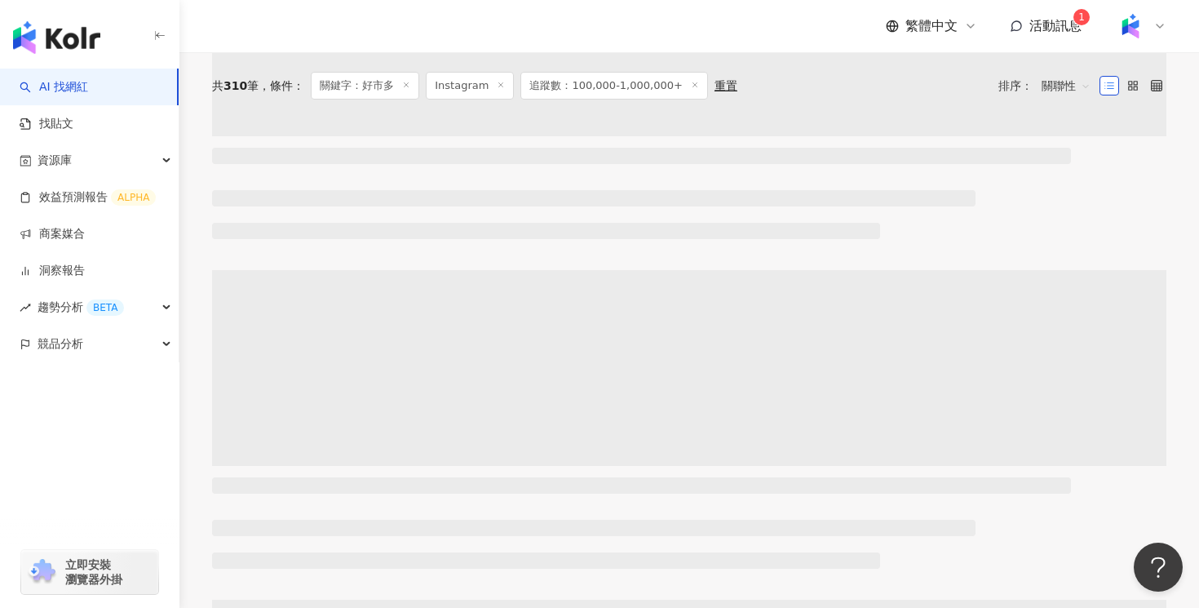
scroll to position [0, 0]
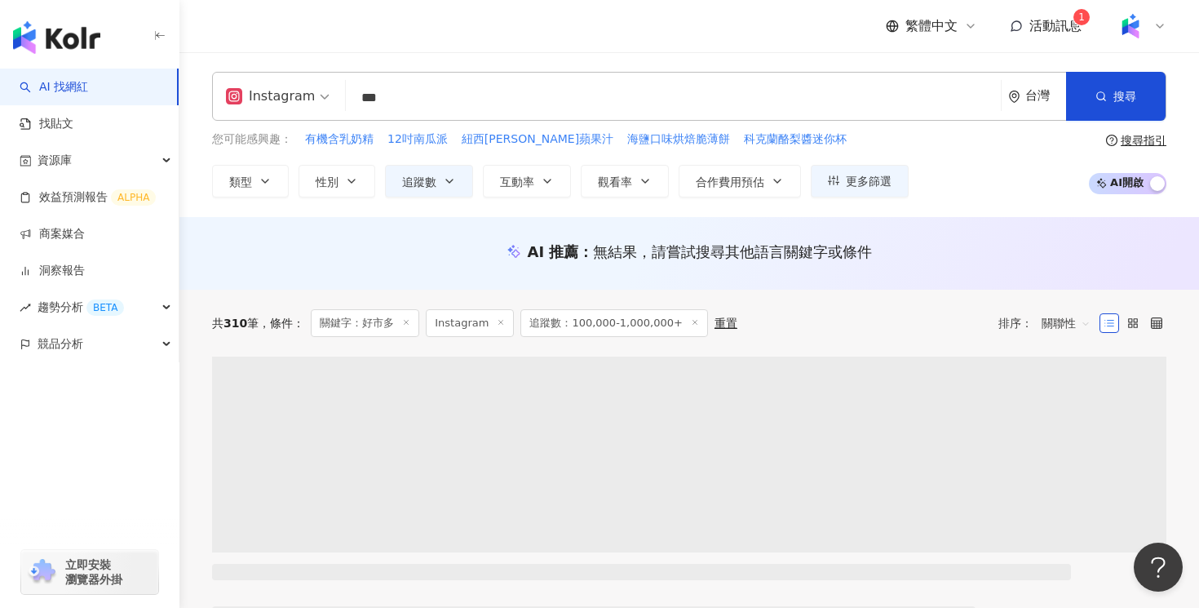
click at [891, 317] on div "共 310 筆 條件 ： 關鍵字：好市多 Instagram 追蹤數：100,000-1,000,000+ 重置 排序： 關聯性" at bounding box center [689, 323] width 954 height 28
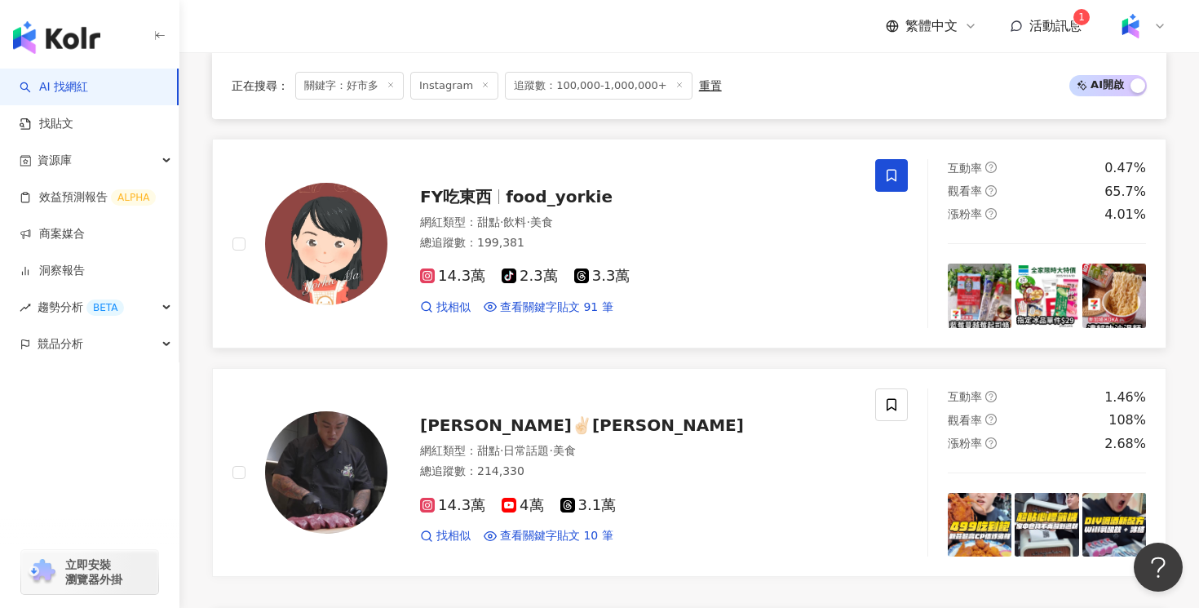
scroll to position [2847, 0]
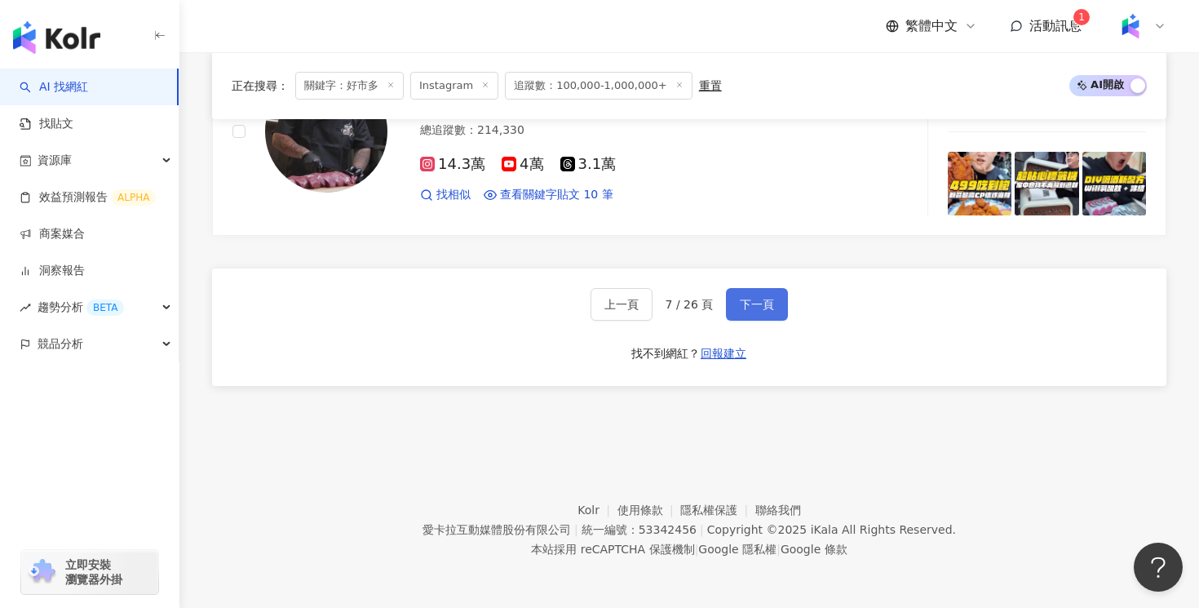
click at [766, 318] on button "下一頁" at bounding box center [757, 304] width 62 height 33
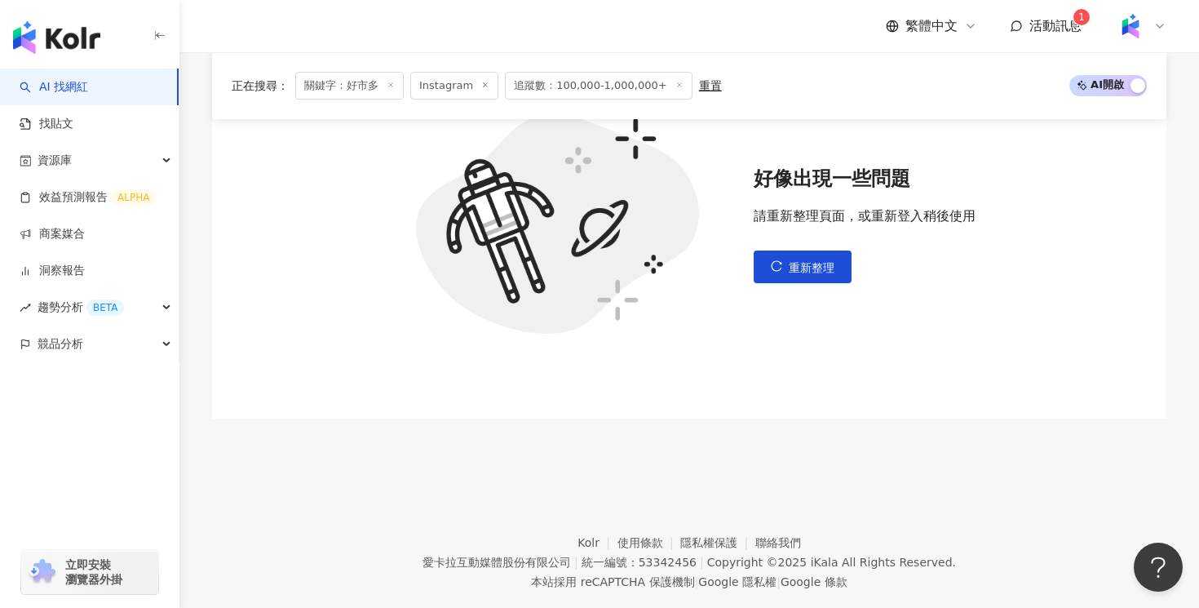
scroll to position [0, 0]
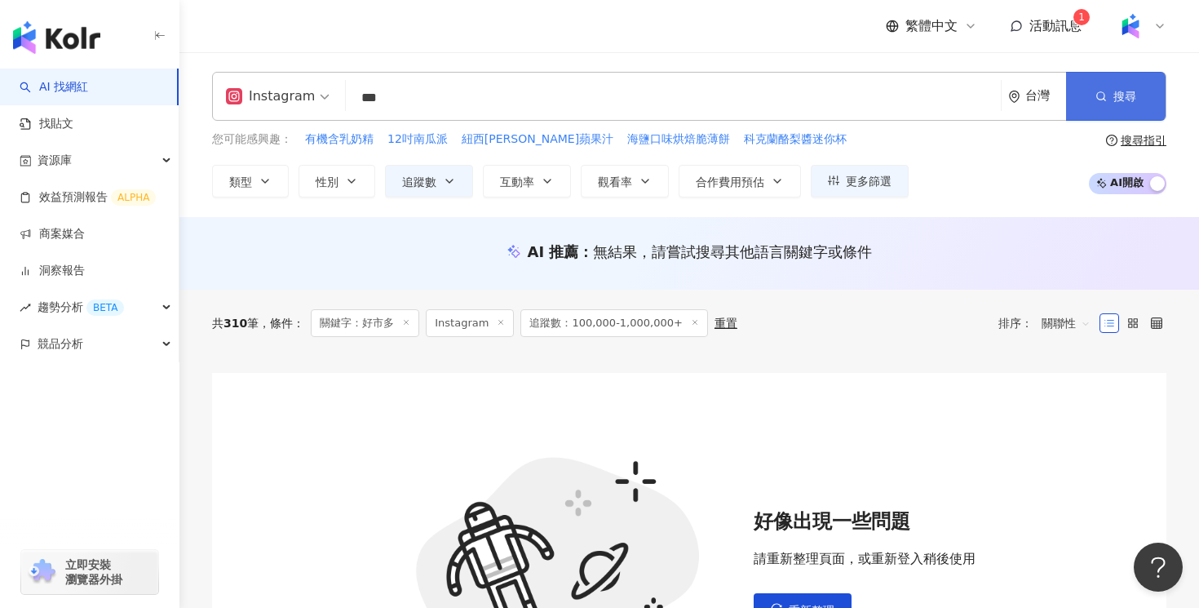
click at [1122, 95] on span "搜尋" at bounding box center [1125, 96] width 23 height 13
click at [485, 109] on input "***" at bounding box center [673, 97] width 642 height 31
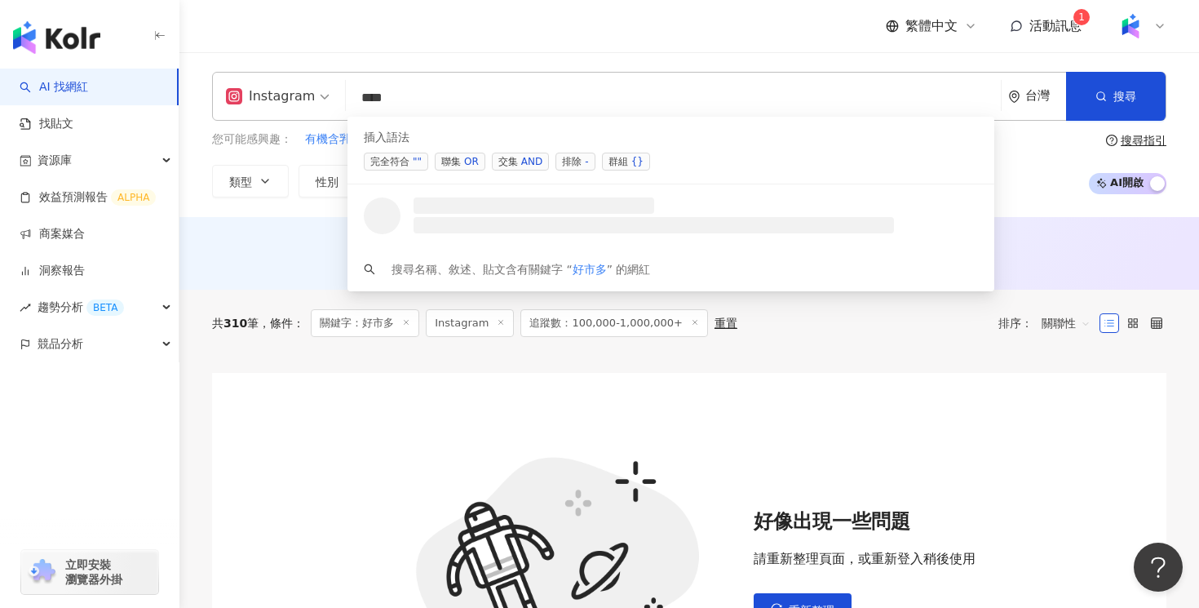
click at [479, 164] on span "聯集 OR" at bounding box center [460, 162] width 51 height 18
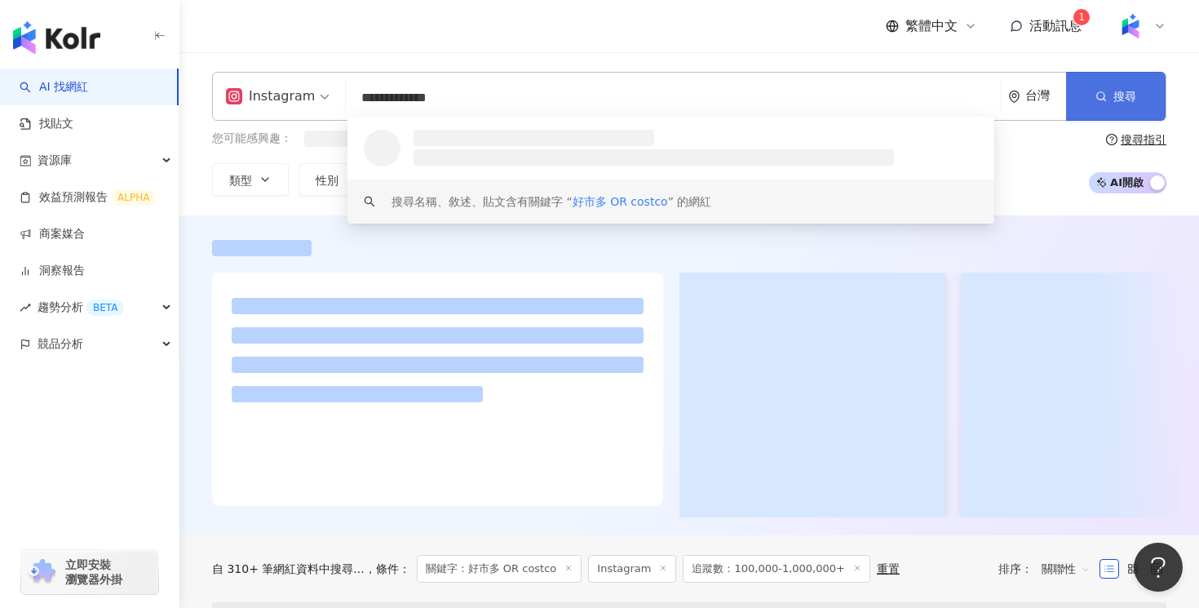
type input "**********"
click at [1128, 90] on span "搜尋" at bounding box center [1125, 96] width 23 height 13
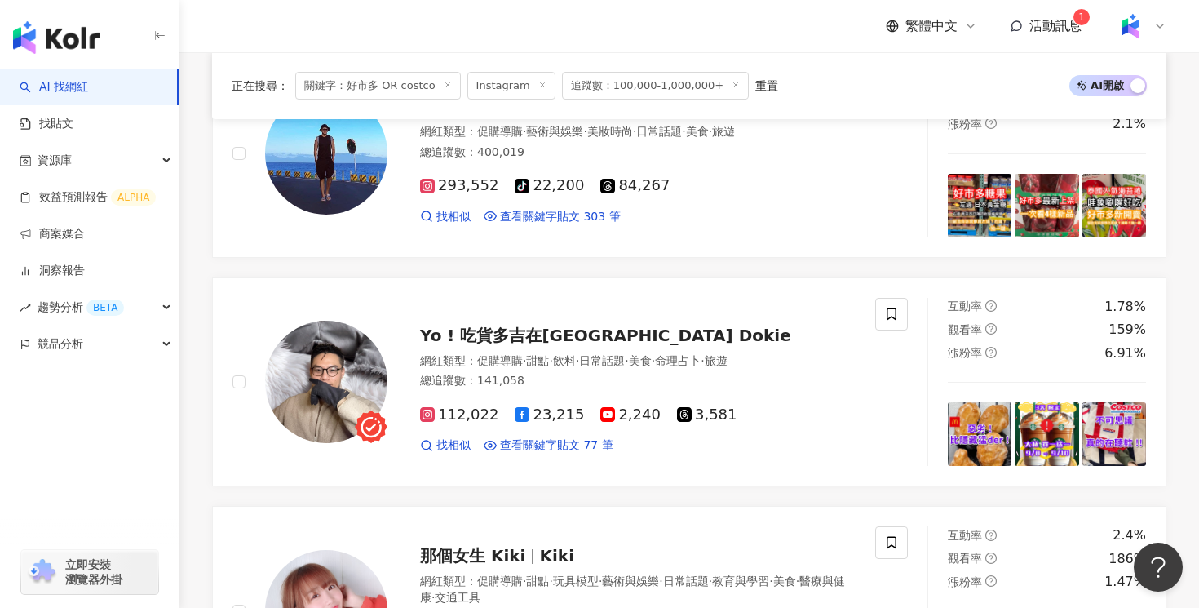
scroll to position [291, 0]
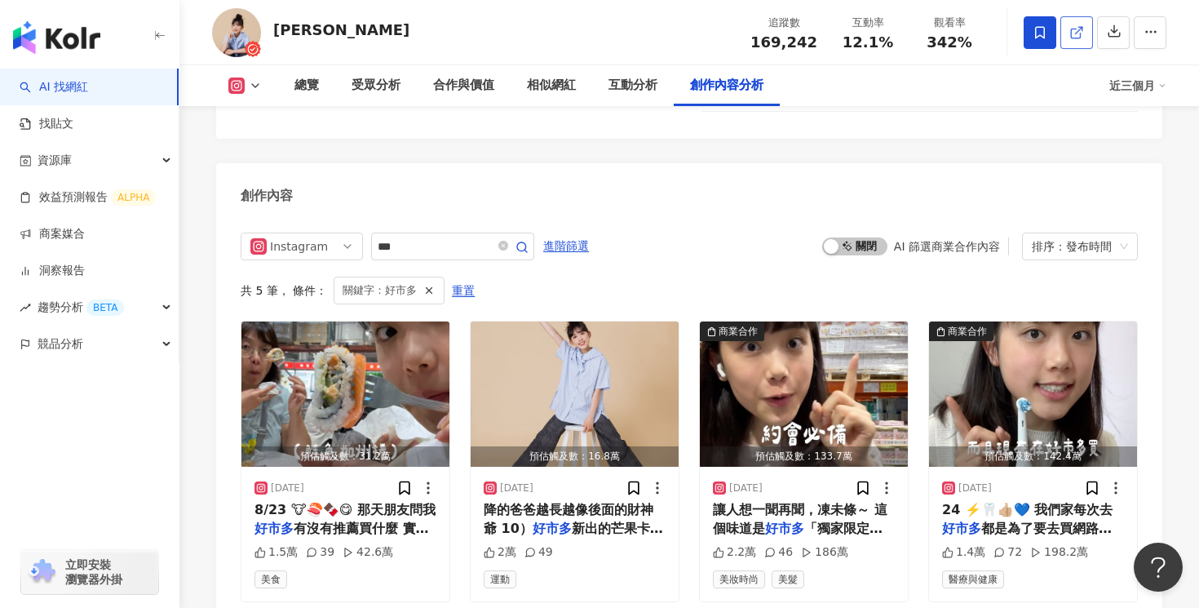
click at [1079, 41] on span at bounding box center [1076, 32] width 15 height 17
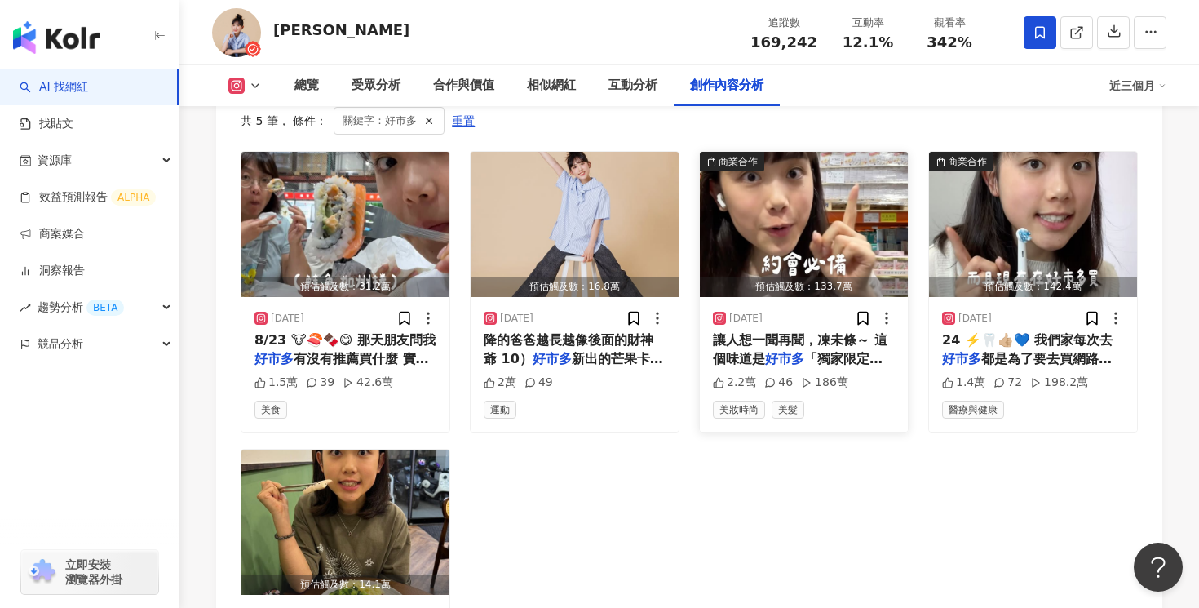
scroll to position [5053, 0]
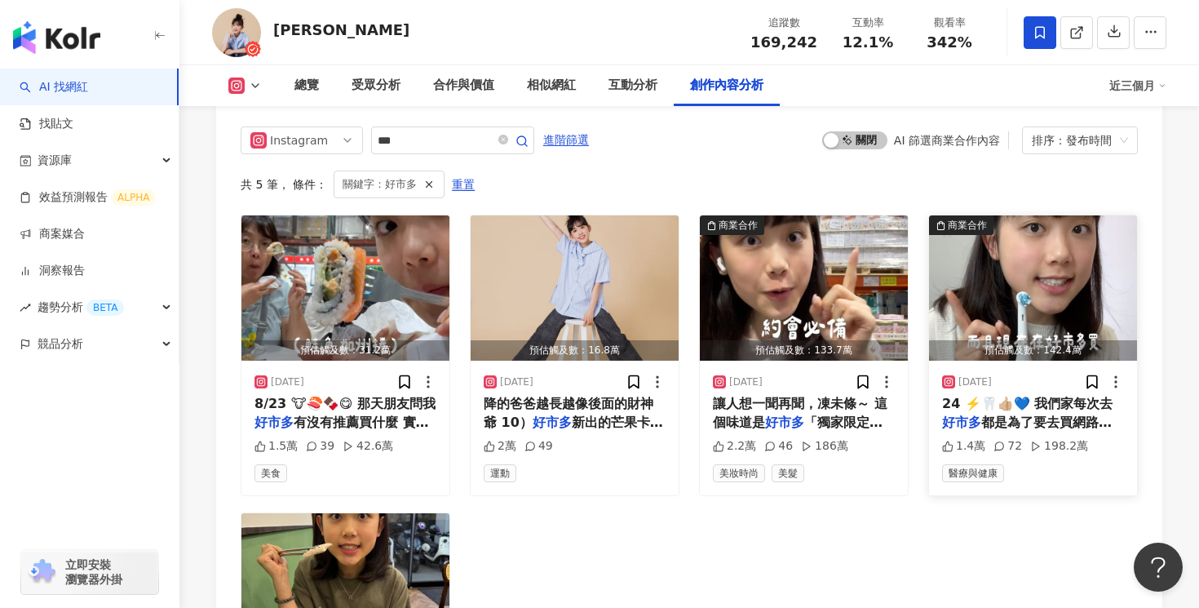
click at [1008, 396] on span "24 ⚡️🦷👍🏼💙 我們家每次去" at bounding box center [1027, 403] width 170 height 15
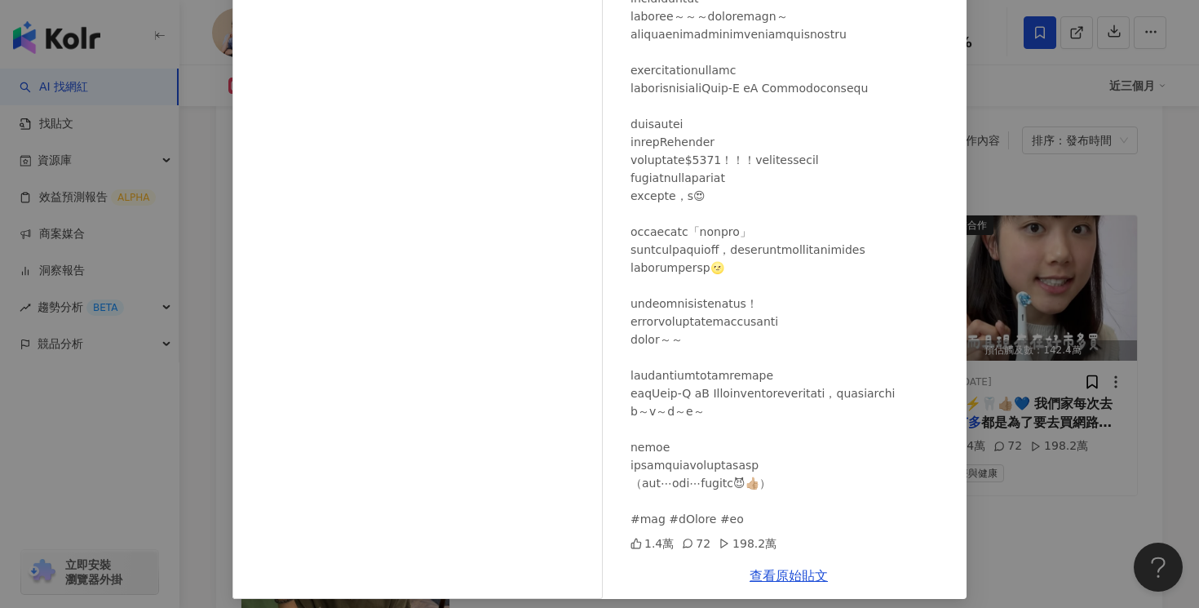
scroll to position [124, 0]
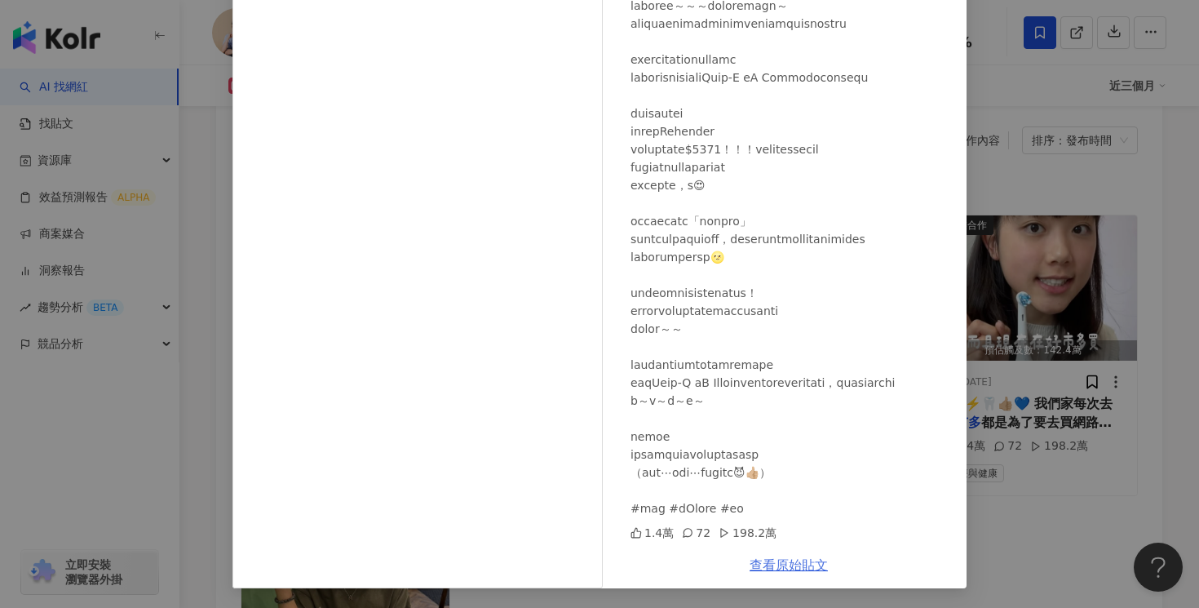
click at [798, 565] on link "查看原始貼文" at bounding box center [789, 564] width 78 height 15
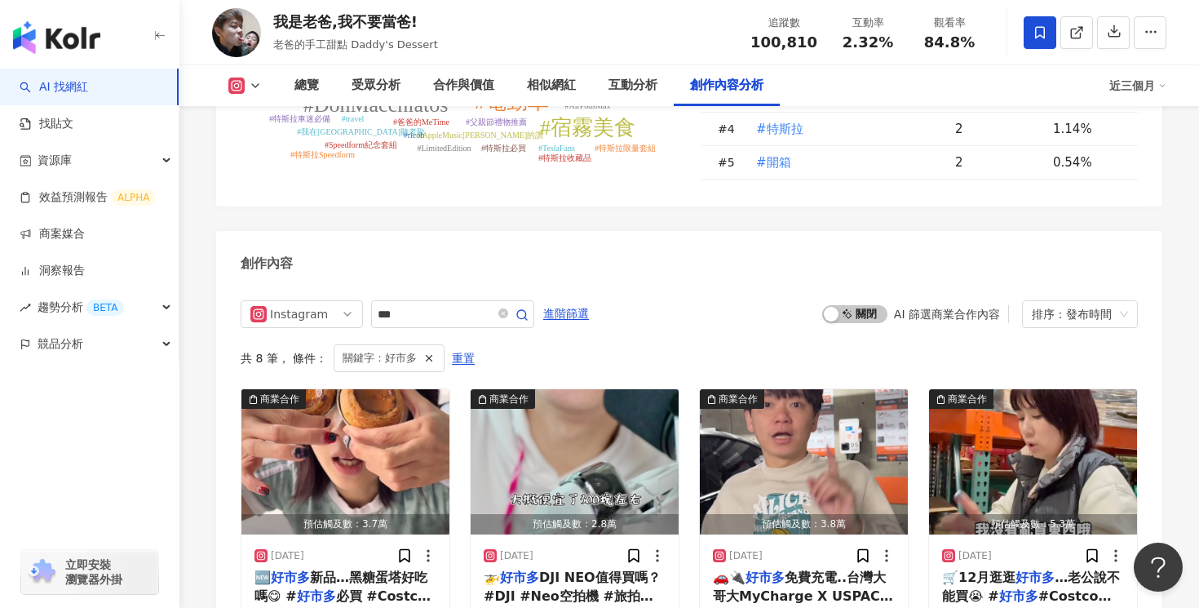
scroll to position [4919, 0]
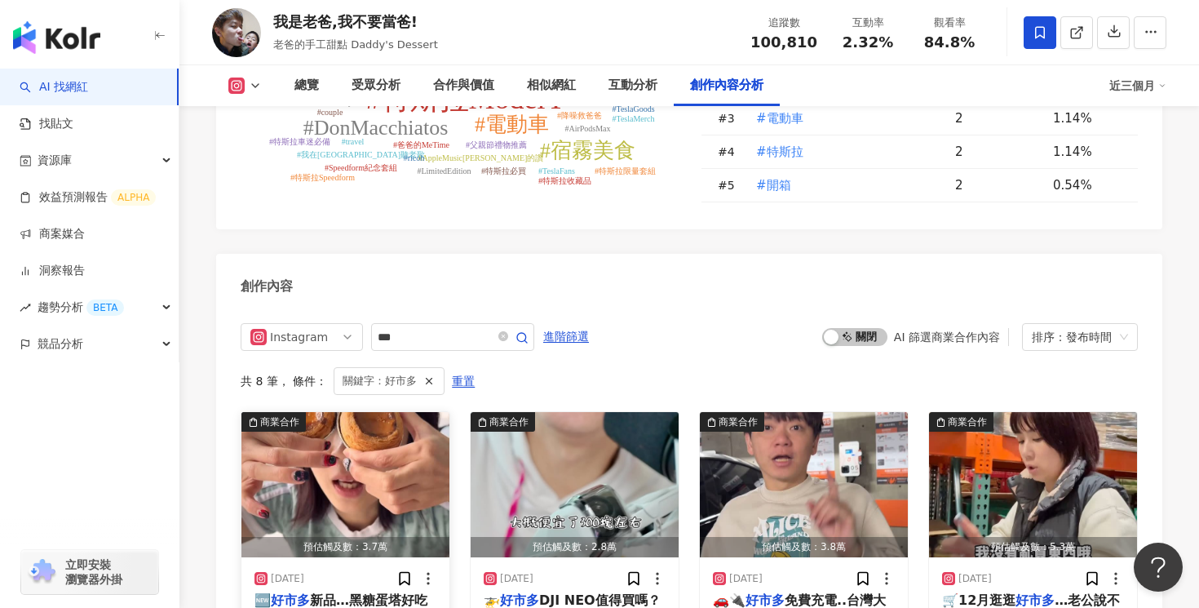
click at [402, 592] on span "新品…黑糖蛋塔好吃嗎😋 #" at bounding box center [341, 608] width 173 height 33
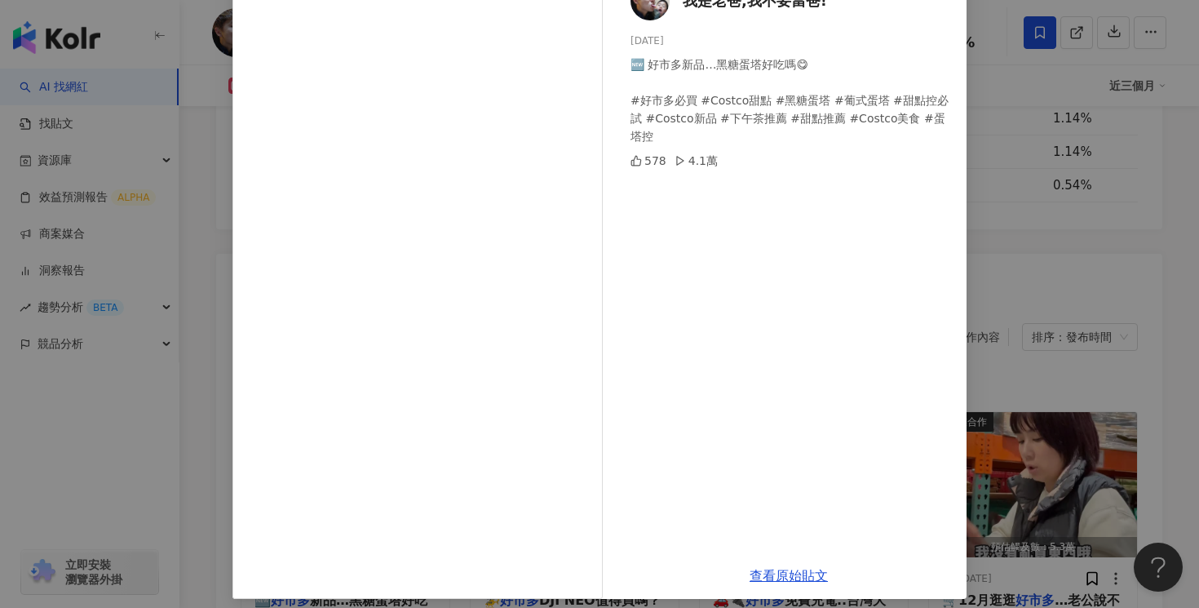
scroll to position [124, 0]
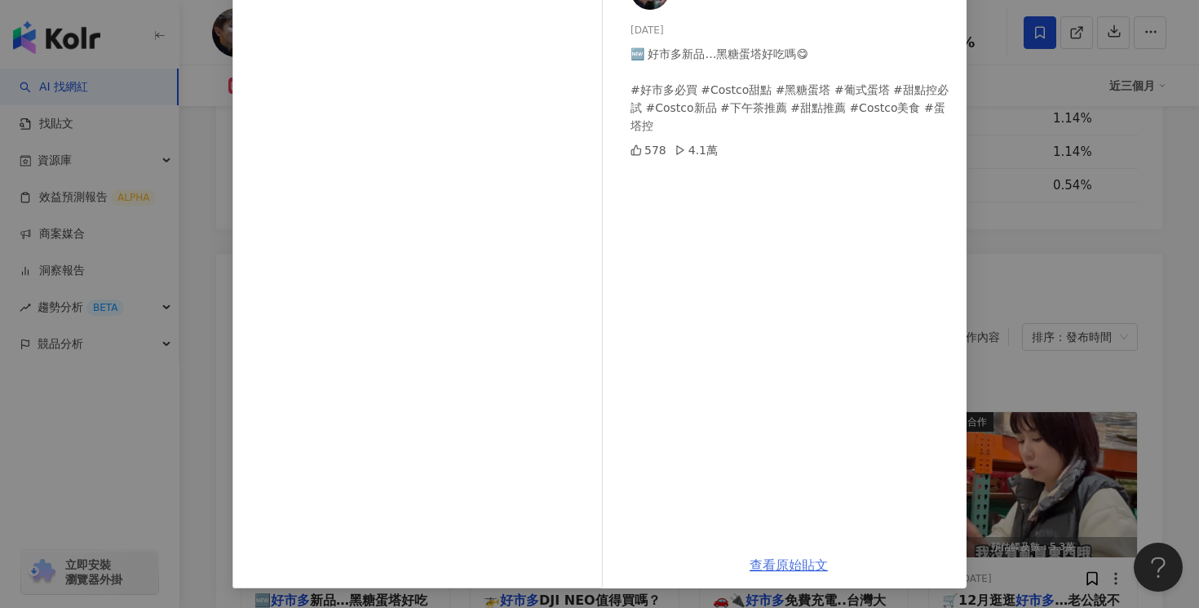
click at [787, 572] on link "查看原始貼文" at bounding box center [789, 564] width 78 height 15
